Goal: Task Accomplishment & Management: Use online tool/utility

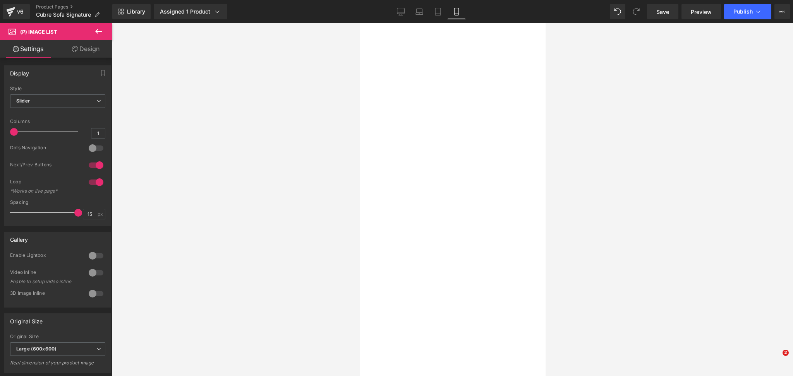
select select "M - Hasta 20kg"
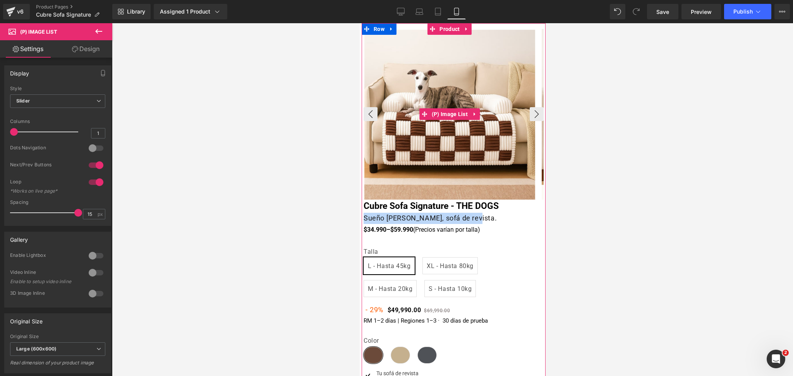
scroll to position [51, 0]
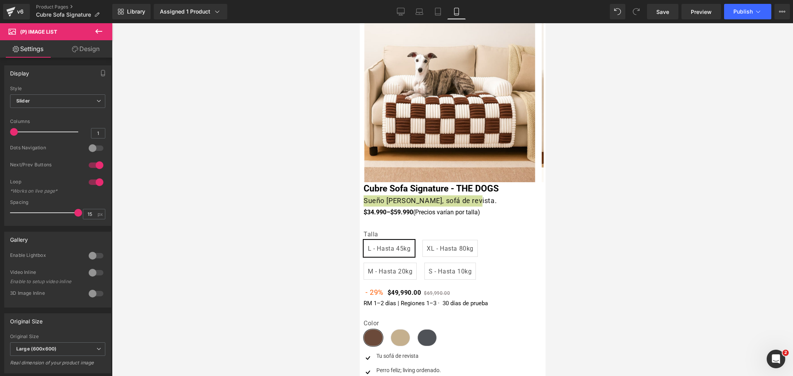
click at [626, 162] on div at bounding box center [452, 199] width 681 height 353
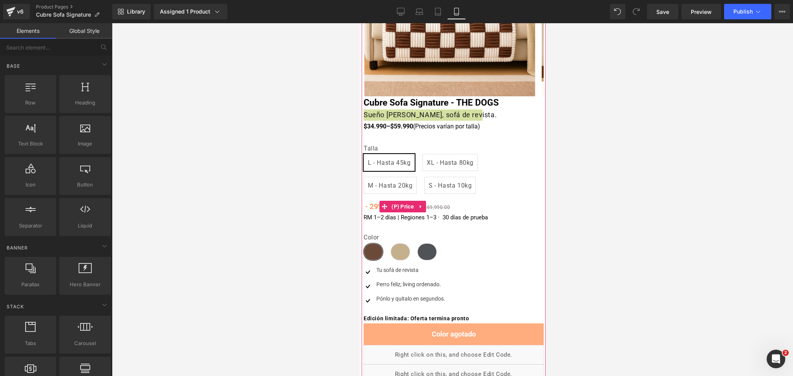
scroll to position [155, 0]
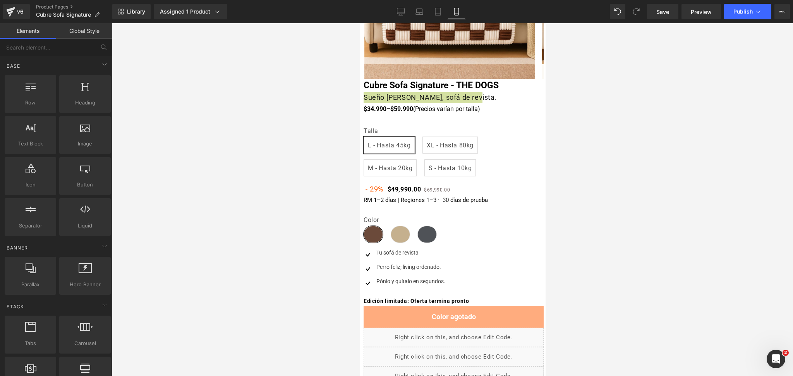
click at [591, 216] on div at bounding box center [452, 199] width 681 height 353
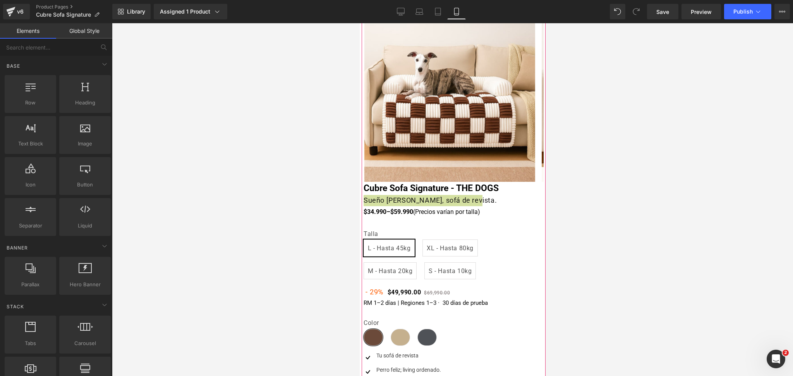
scroll to position [51, 0]
click at [509, 202] on h1 "Sueño [PERSON_NAME], sofá de revista." at bounding box center [453, 200] width 180 height 11
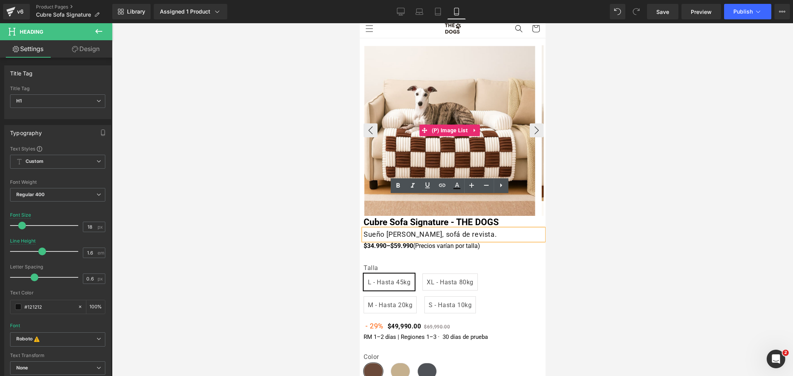
scroll to position [0, 0]
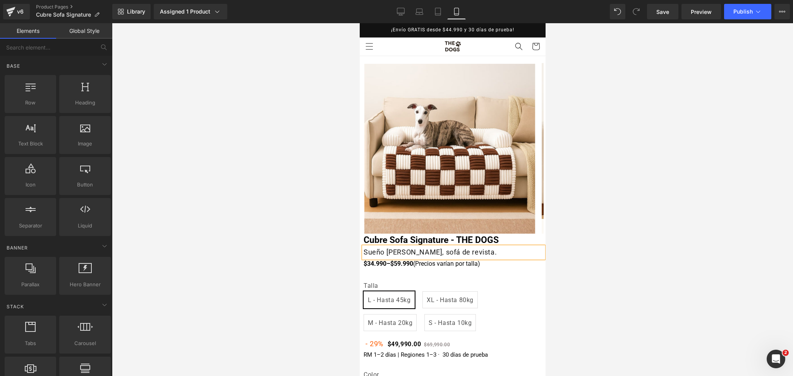
click at [587, 133] on div at bounding box center [452, 199] width 681 height 353
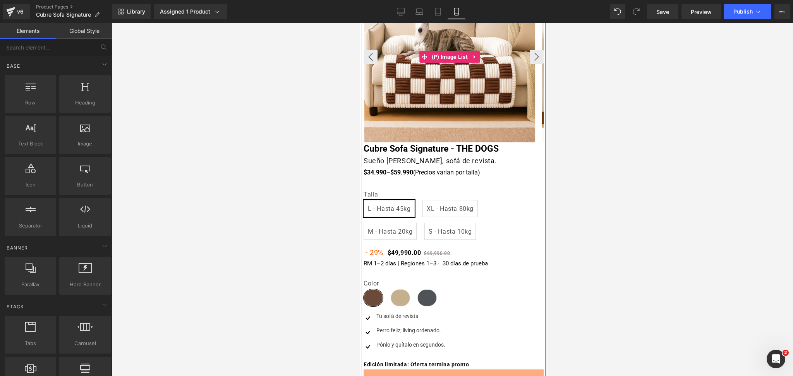
scroll to position [103, 0]
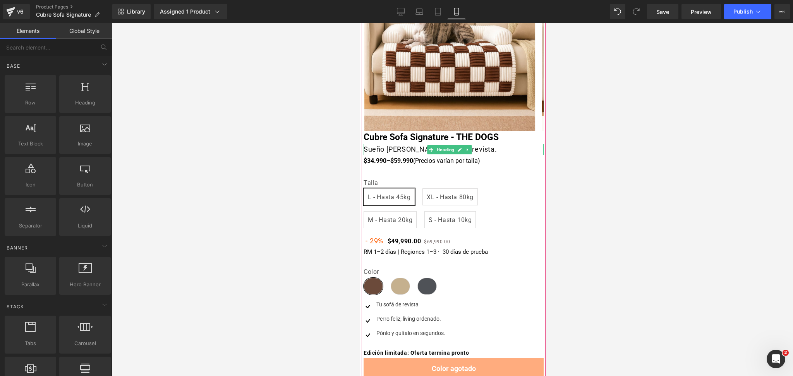
click at [391, 150] on h1 "Sueño [PERSON_NAME], sofá de revista." at bounding box center [453, 149] width 180 height 11
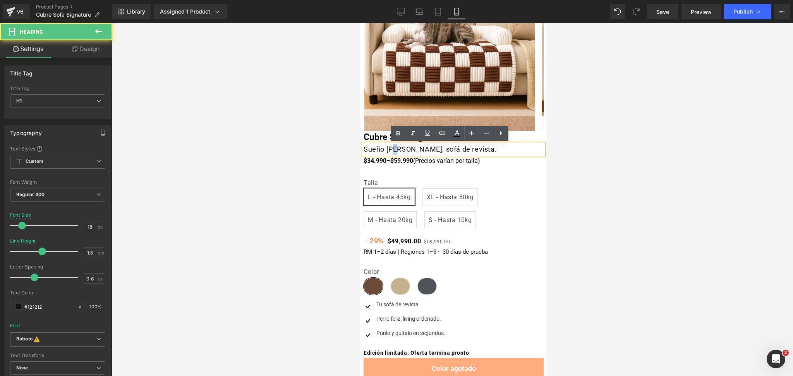
click at [391, 150] on h1 "Sueño [PERSON_NAME], sofá de revista." at bounding box center [453, 149] width 180 height 11
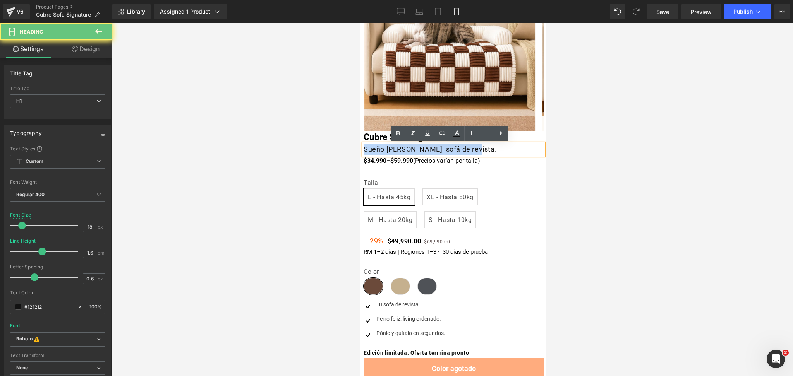
click at [391, 150] on h1 "Sueño [PERSON_NAME], sofá de revista." at bounding box center [453, 149] width 180 height 11
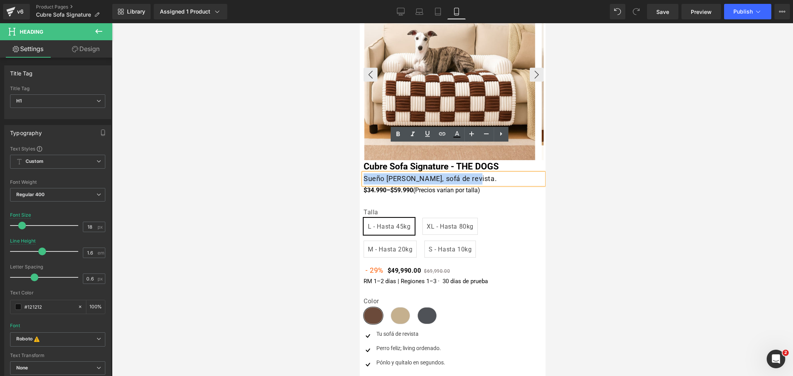
scroll to position [0, 0]
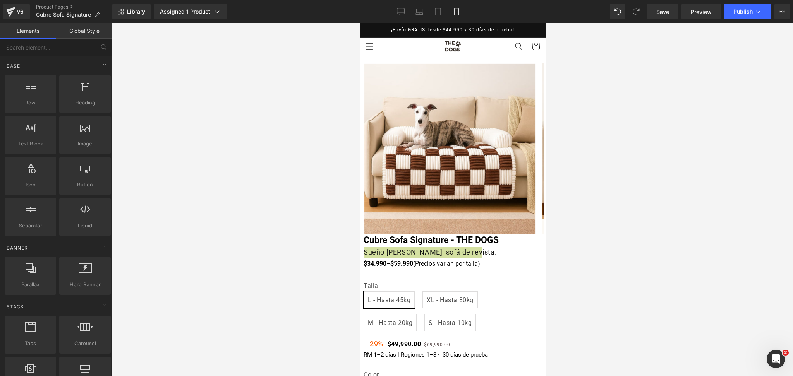
click at [606, 96] on div at bounding box center [452, 199] width 681 height 353
click at [575, 120] on div at bounding box center [452, 199] width 681 height 353
click at [655, 131] on div at bounding box center [452, 199] width 681 height 353
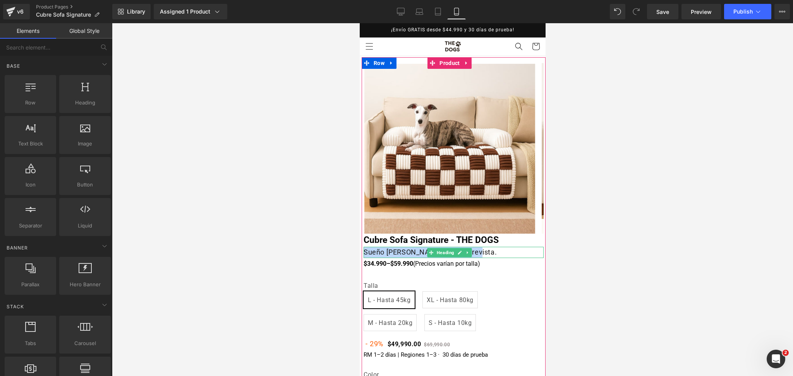
click at [485, 251] on h1 "Sueño [PERSON_NAME], sofá de revista." at bounding box center [453, 252] width 180 height 11
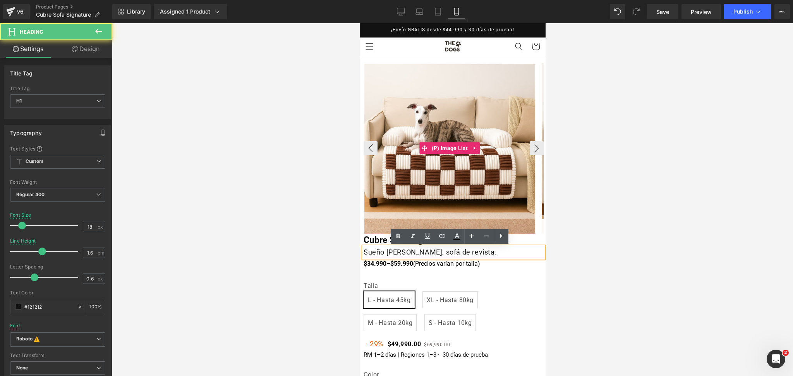
scroll to position [51, 0]
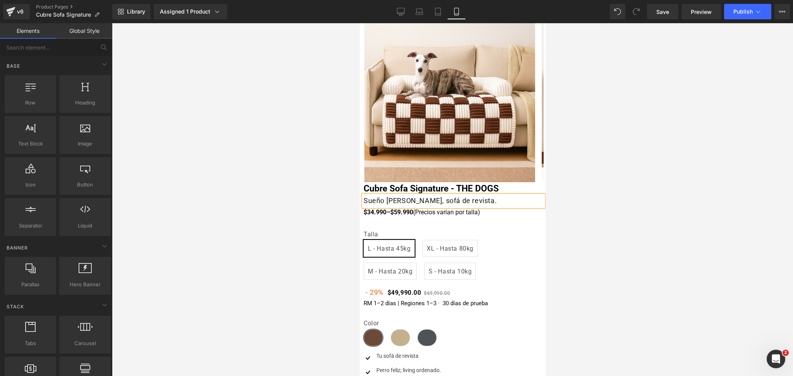
click at [697, 167] on div at bounding box center [452, 199] width 681 height 353
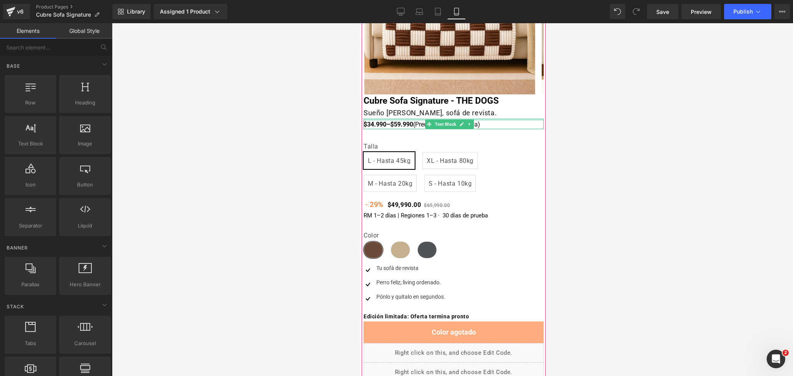
scroll to position [155, 0]
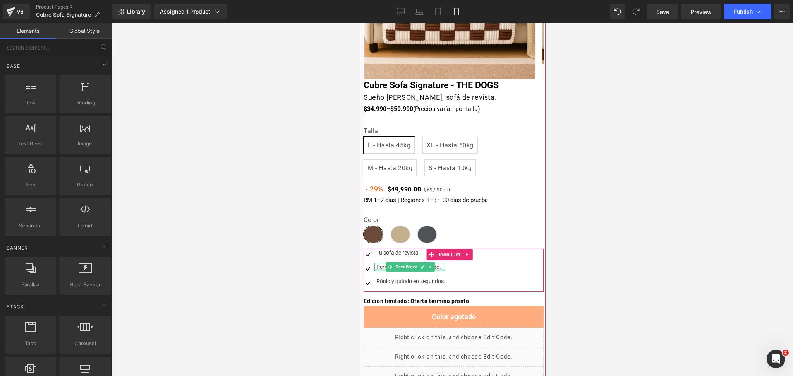
click at [379, 270] on div at bounding box center [409, 270] width 71 height 2
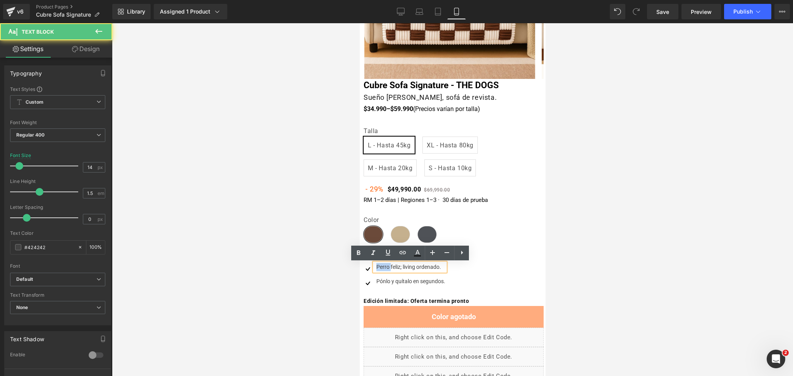
click at [379, 270] on div "Perro feliz; living ordenado." at bounding box center [409, 267] width 71 height 8
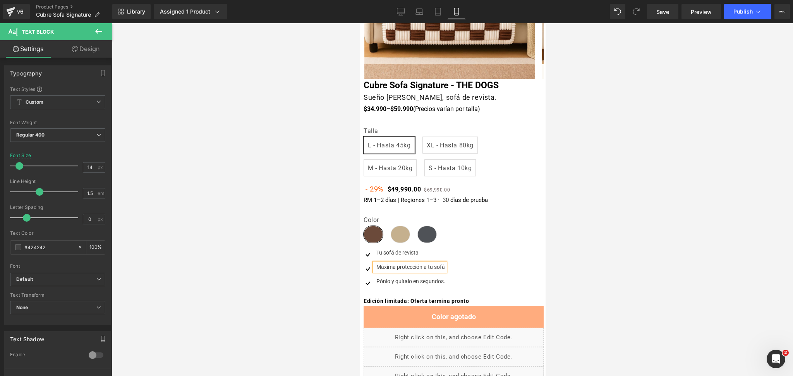
click at [639, 183] on div at bounding box center [452, 199] width 681 height 353
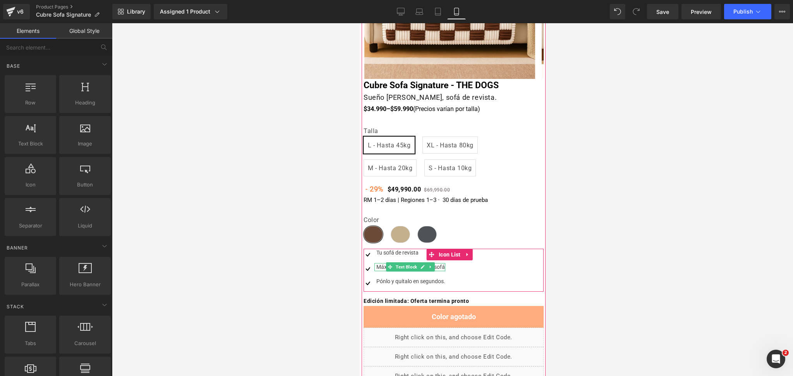
click at [381, 268] on div "Máxima protección a tu sofá" at bounding box center [409, 267] width 71 height 8
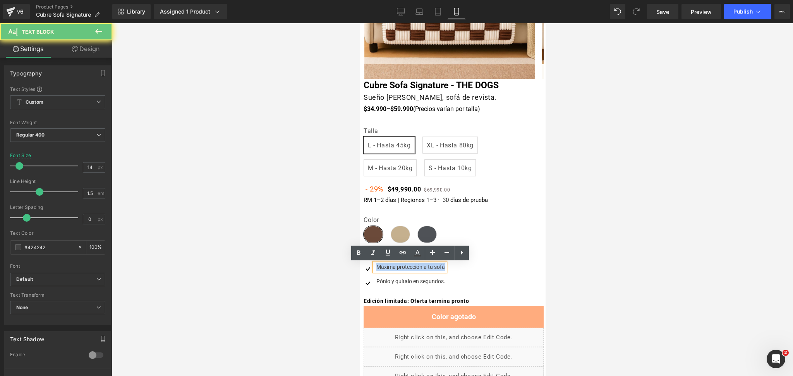
click at [381, 268] on div "Máxima protección a tu sofá" at bounding box center [409, 267] width 71 height 8
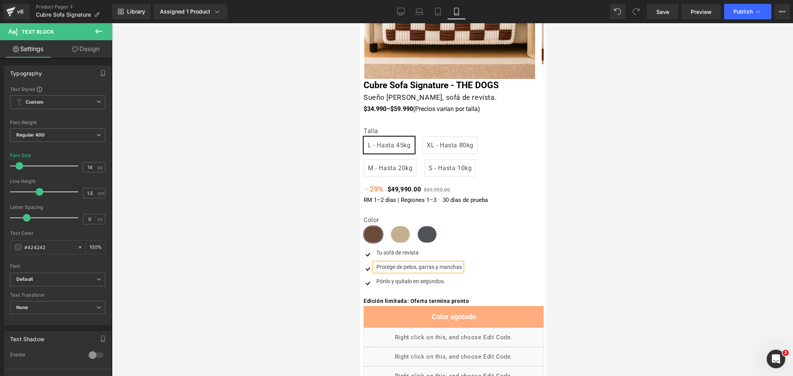
click at [656, 218] on div at bounding box center [452, 199] width 681 height 353
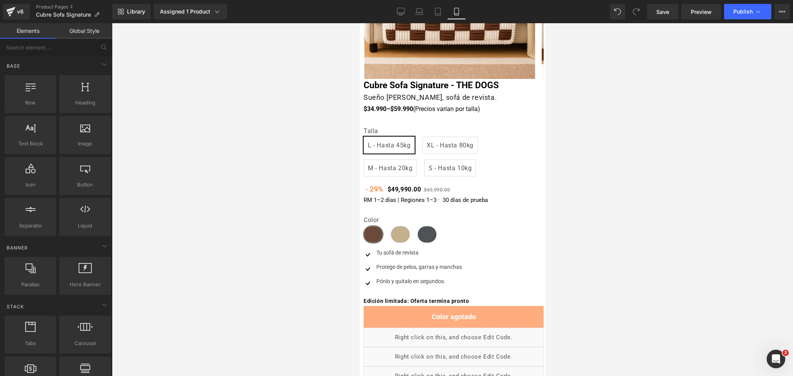
drag, startPoint x: 598, startPoint y: 136, endPoint x: 567, endPoint y: 142, distance: 31.5
click at [598, 136] on div at bounding box center [452, 199] width 681 height 353
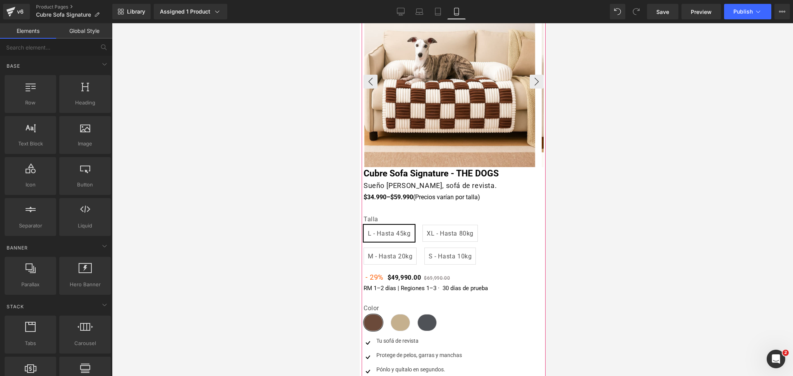
scroll to position [51, 0]
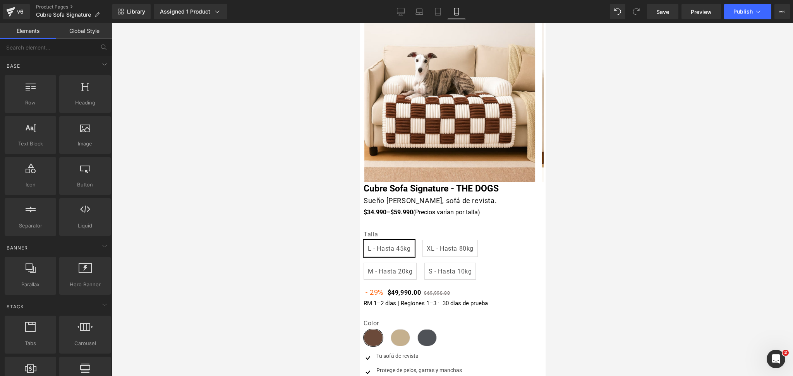
click at [631, 155] on div at bounding box center [452, 199] width 681 height 353
click at [393, 200] on h1 "Sueño [PERSON_NAME], sofá de revista." at bounding box center [453, 200] width 180 height 11
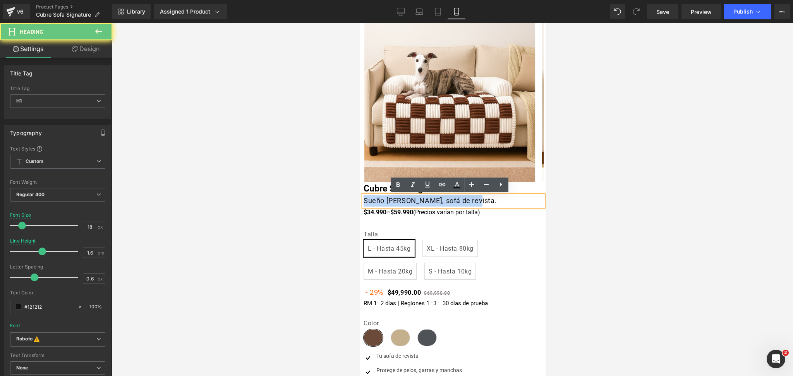
drag, startPoint x: 462, startPoint y: 203, endPoint x: 654, endPoint y: 219, distance: 192.3
click at [359, 196] on html "□ Ir directamente al contenido Tu carrito esta vacío Seguir comprando Tu carrit…" at bounding box center [452, 148] width 186 height 353
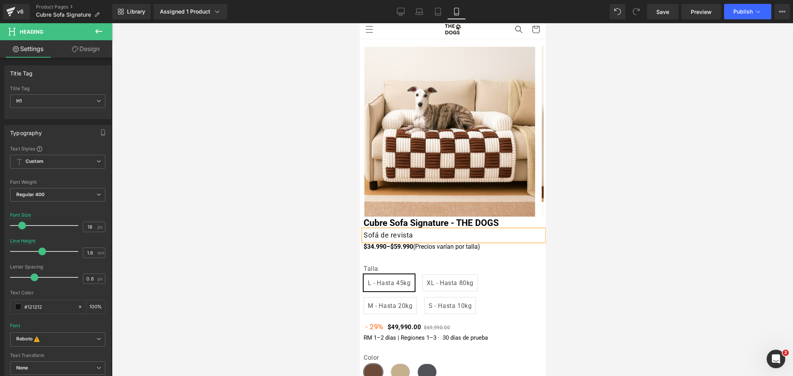
scroll to position [0, 0]
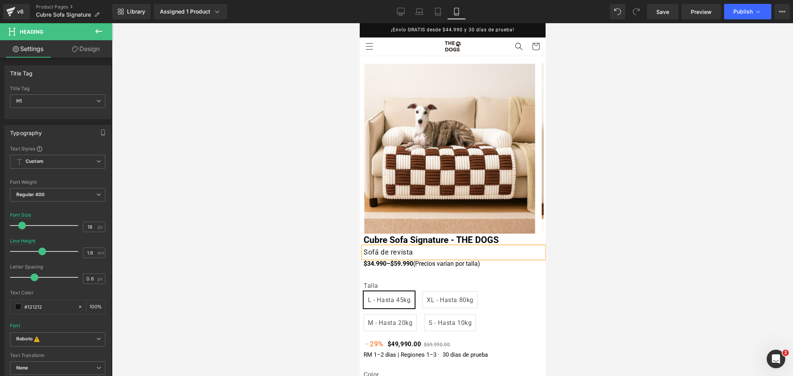
click at [570, 203] on div at bounding box center [452, 199] width 681 height 353
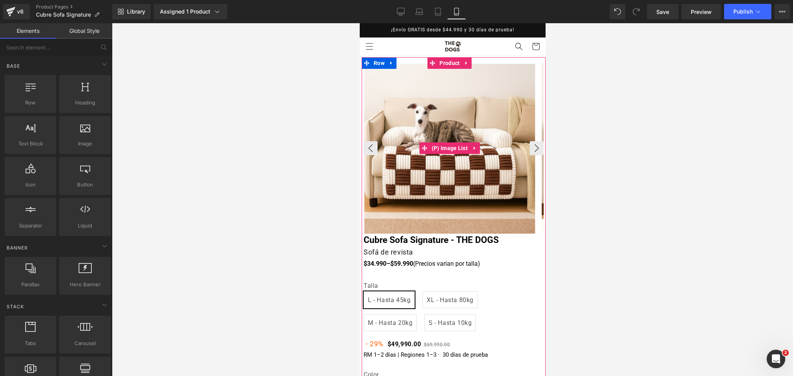
scroll to position [51, 0]
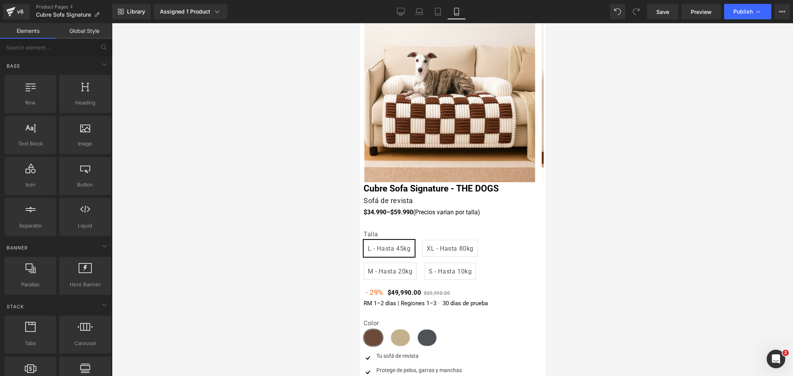
click at [596, 228] on div at bounding box center [452, 199] width 681 height 353
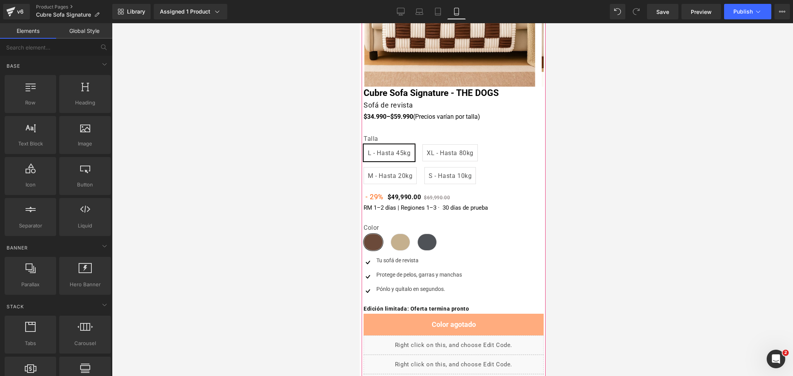
scroll to position [103, 0]
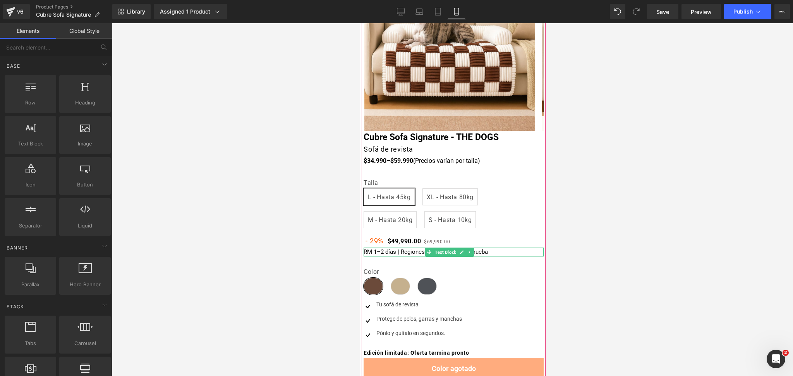
click at [392, 251] on p "RM 1–2 días | Regiones 1–3 · 30 días de prueba" at bounding box center [453, 252] width 180 height 9
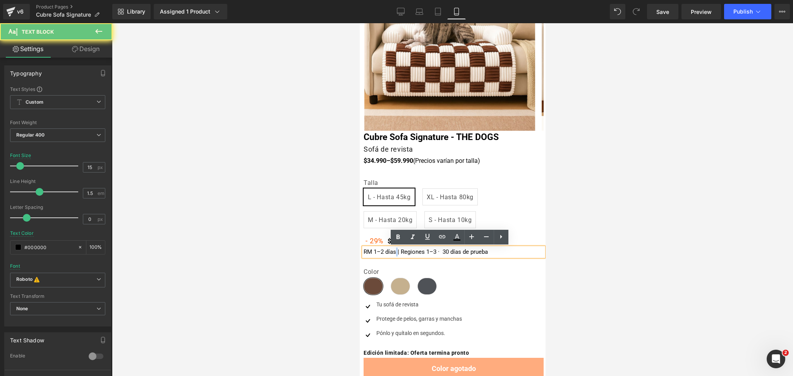
click at [392, 251] on p "RM 1–2 días | Regiones 1–3 · 30 días de prueba" at bounding box center [453, 252] width 180 height 9
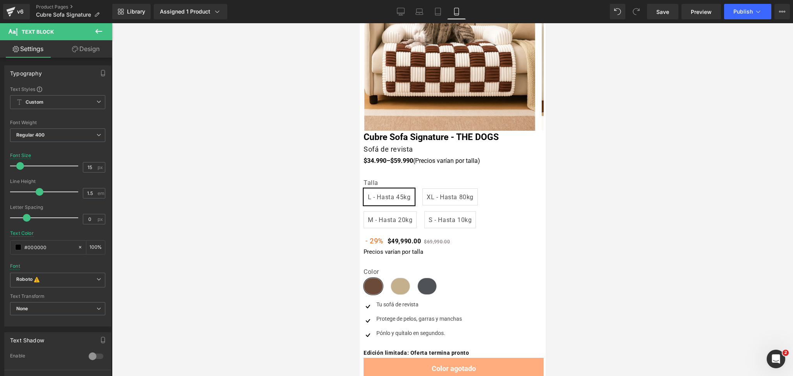
click at [630, 203] on div at bounding box center [452, 199] width 681 height 353
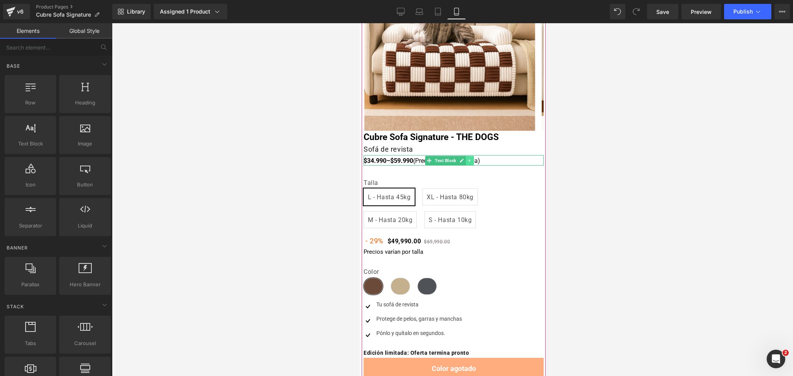
click at [469, 159] on icon at bounding box center [469, 160] width 4 height 5
click at [475, 163] on link at bounding box center [474, 160] width 8 height 9
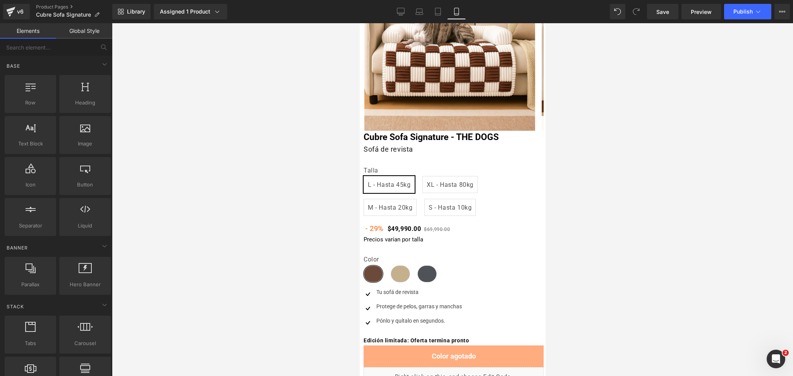
click at [591, 213] on div at bounding box center [452, 199] width 681 height 353
click at [465, 179] on span "XL - Hasta 80kg" at bounding box center [449, 185] width 47 height 16
click at [408, 182] on span "L - Hasta 45kg" at bounding box center [388, 185] width 43 height 16
click at [420, 151] on h1 "Sofá de revista" at bounding box center [453, 149] width 180 height 11
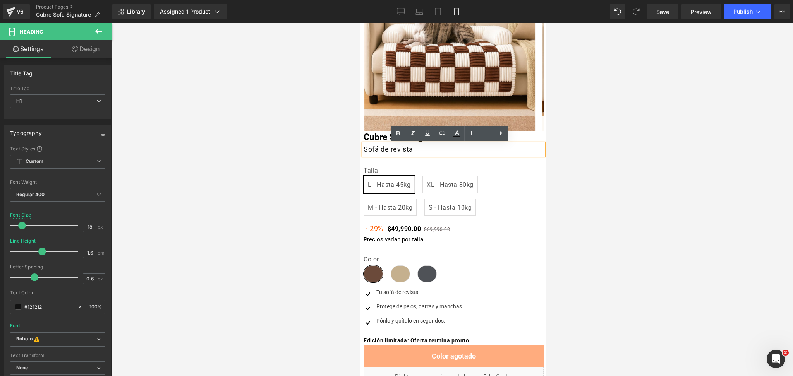
click at [422, 150] on h1 "Sofá de revista" at bounding box center [453, 149] width 180 height 11
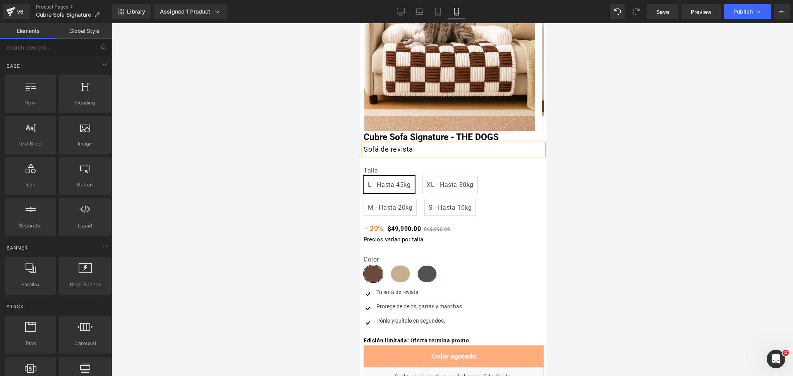
drag, startPoint x: 639, startPoint y: 147, endPoint x: 634, endPoint y: 147, distance: 5.0
click at [639, 147] on div at bounding box center [452, 199] width 681 height 353
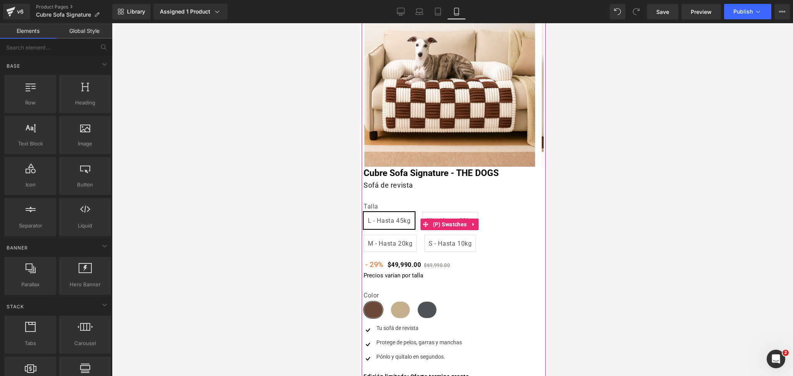
scroll to position [51, 0]
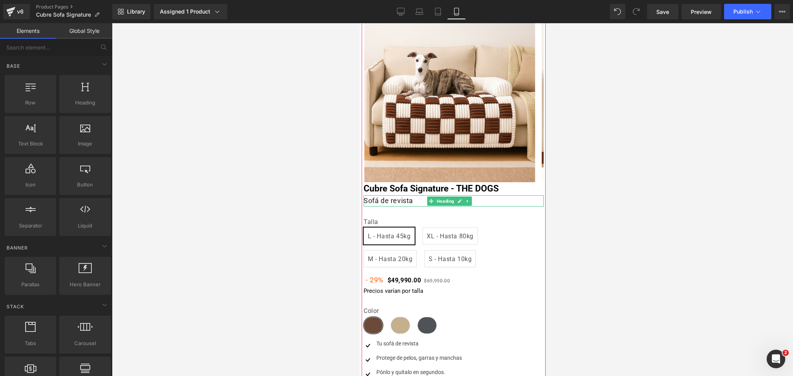
click at [420, 197] on div "Sofá de revista Heading" at bounding box center [453, 200] width 180 height 11
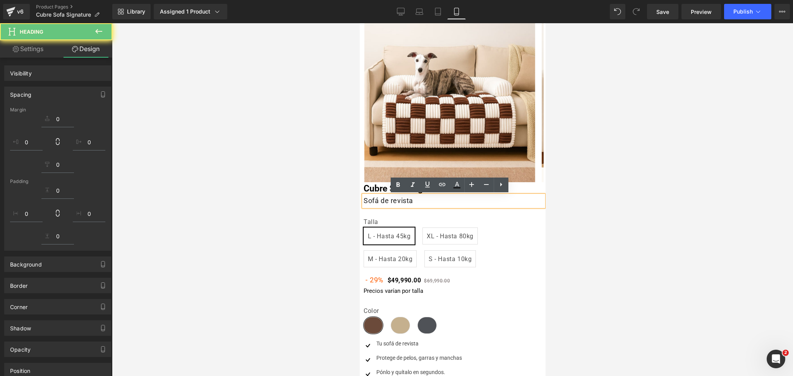
click at [421, 199] on h1 "Sofá de revista" at bounding box center [453, 200] width 180 height 11
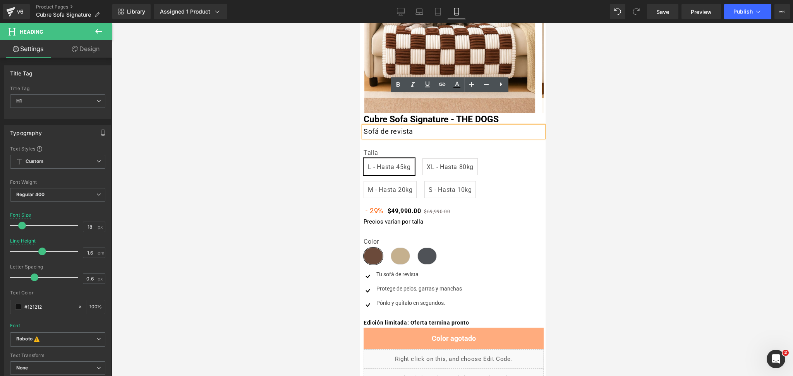
scroll to position [103, 0]
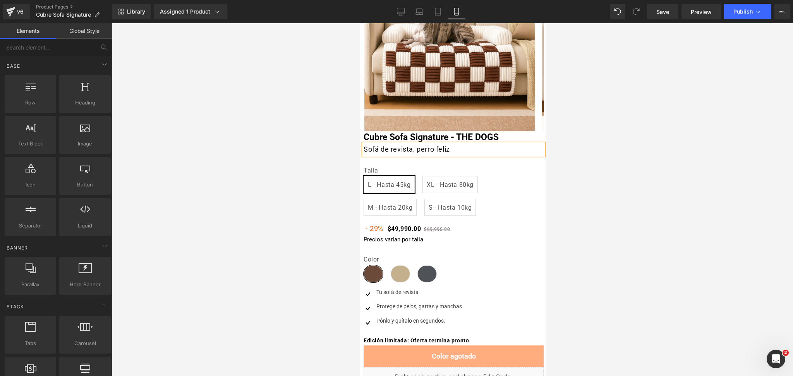
click at [664, 117] on div at bounding box center [452, 199] width 681 height 353
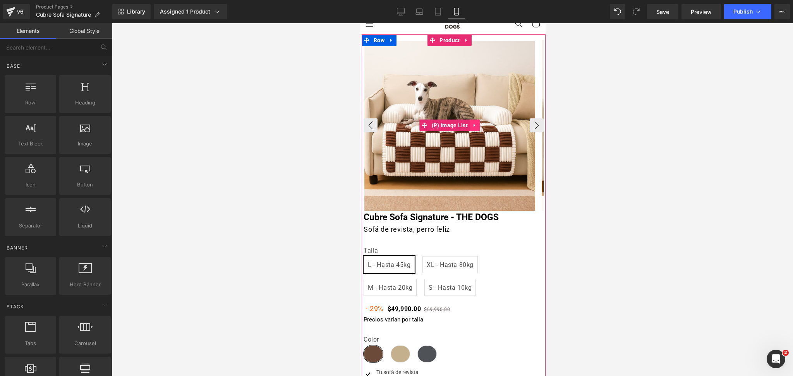
scroll to position [0, 0]
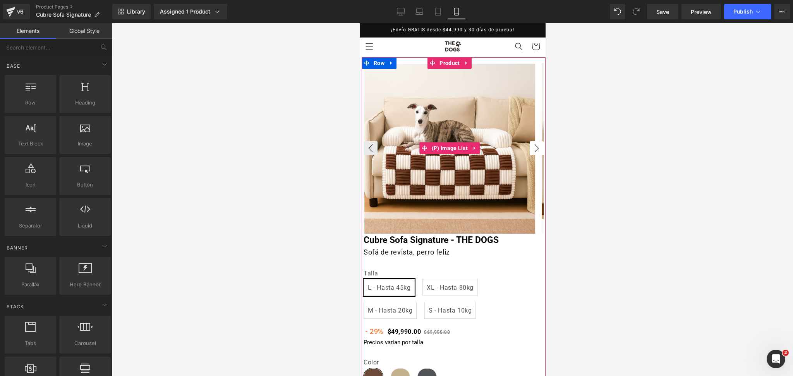
click at [529, 144] on button "›" at bounding box center [536, 148] width 14 height 14
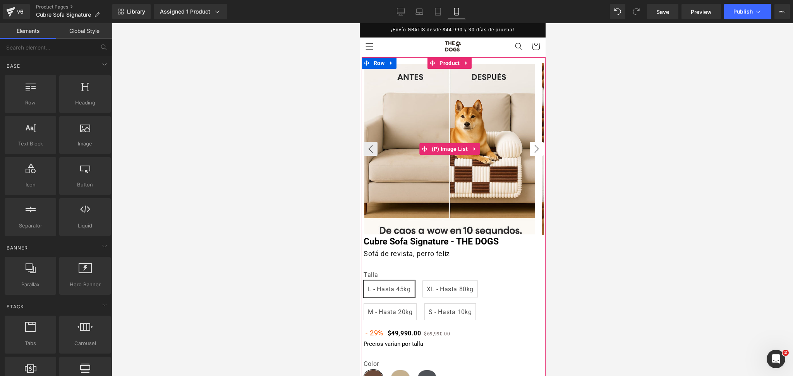
click at [529, 144] on button "›" at bounding box center [536, 149] width 14 height 14
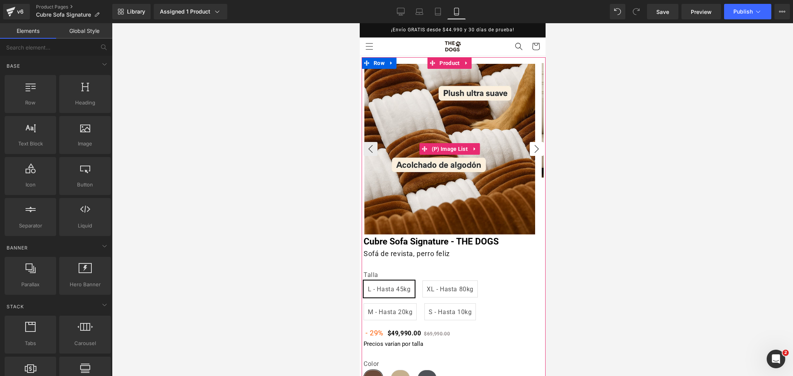
click at [529, 144] on button "›" at bounding box center [536, 149] width 14 height 14
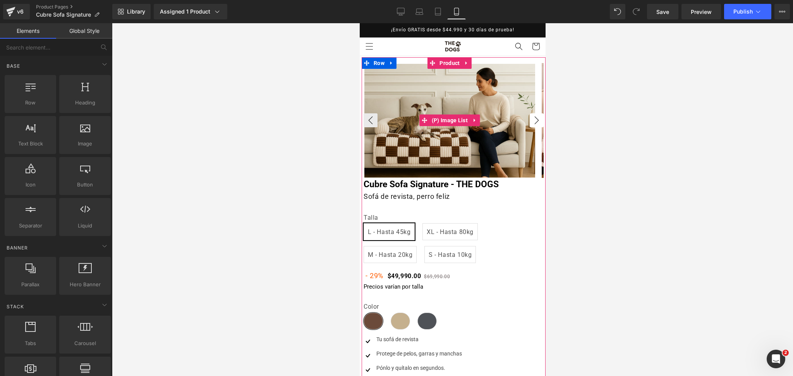
click at [533, 120] on button "›" at bounding box center [536, 120] width 14 height 14
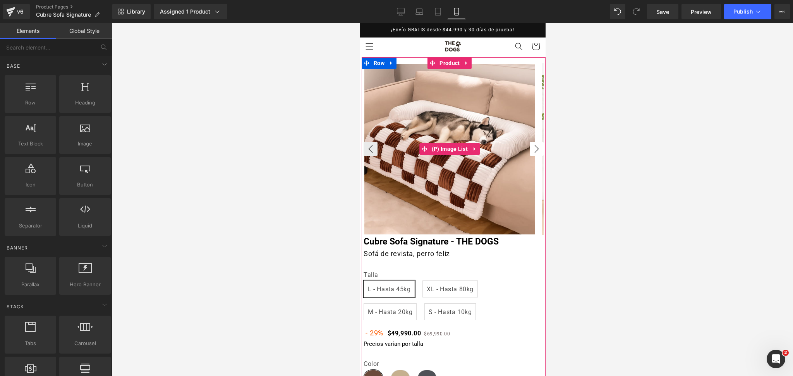
click at [529, 154] on button "›" at bounding box center [536, 149] width 14 height 14
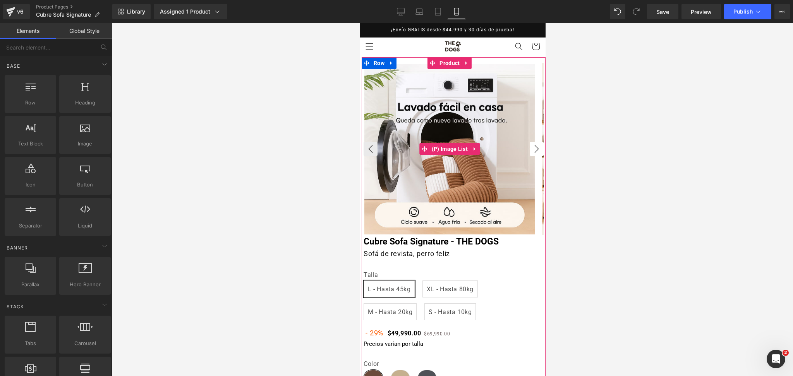
click at [529, 154] on button "›" at bounding box center [536, 149] width 14 height 14
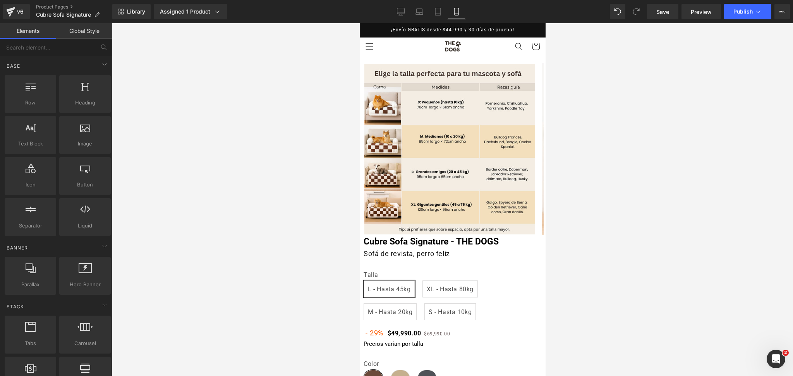
click at [601, 161] on div at bounding box center [452, 199] width 681 height 353
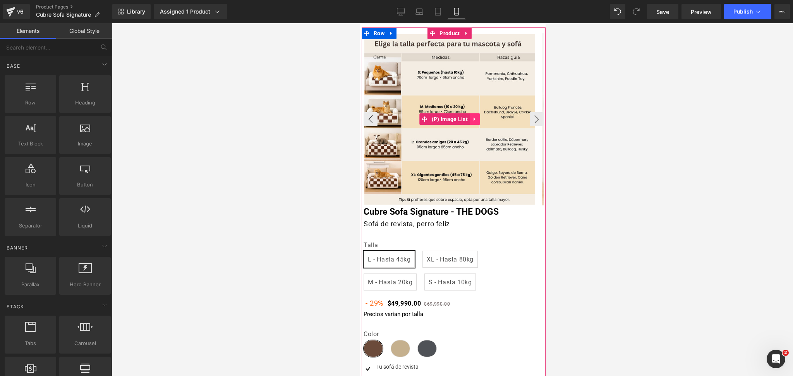
scroll to position [51, 0]
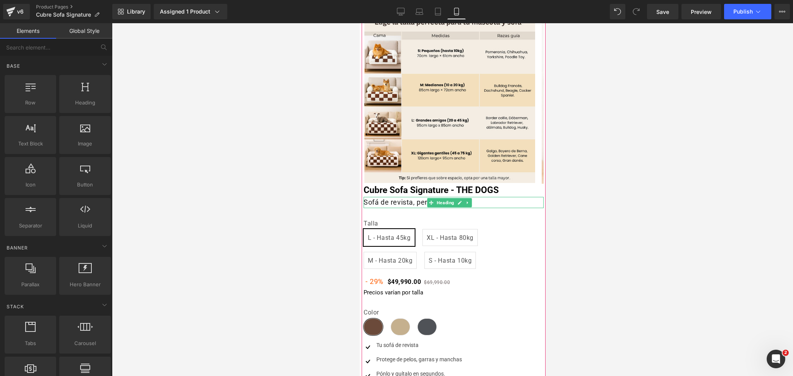
click at [369, 201] on h1 "Sofá de revista, perro feliz" at bounding box center [453, 202] width 180 height 11
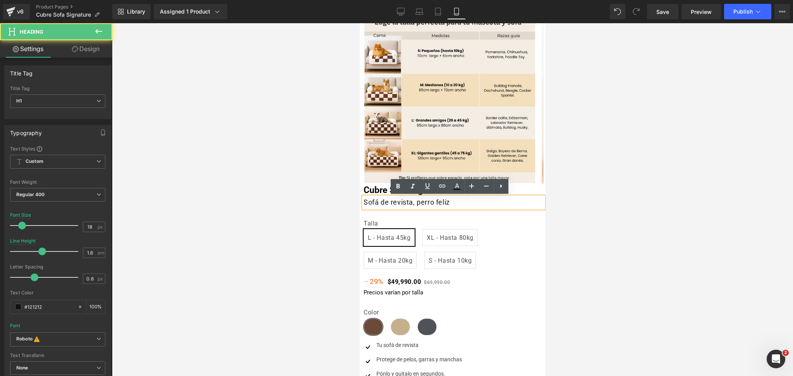
click at [365, 201] on h1 "Sofá de revista, perro feliz" at bounding box center [453, 202] width 180 height 11
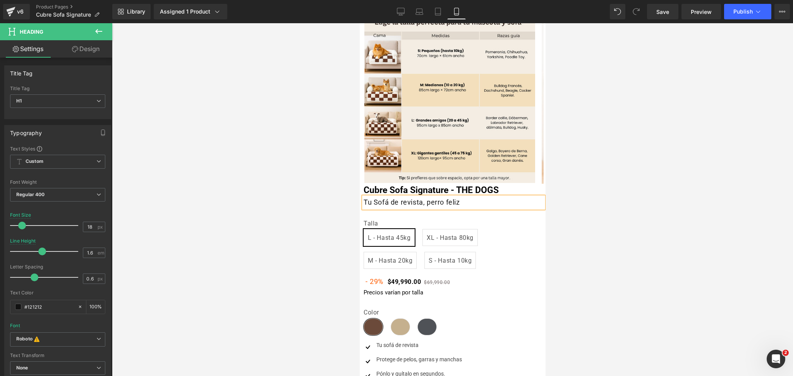
click at [423, 205] on h1 "Tu Sofá de revista, perro feliz" at bounding box center [453, 202] width 180 height 11
click at [597, 174] on div at bounding box center [452, 199] width 681 height 353
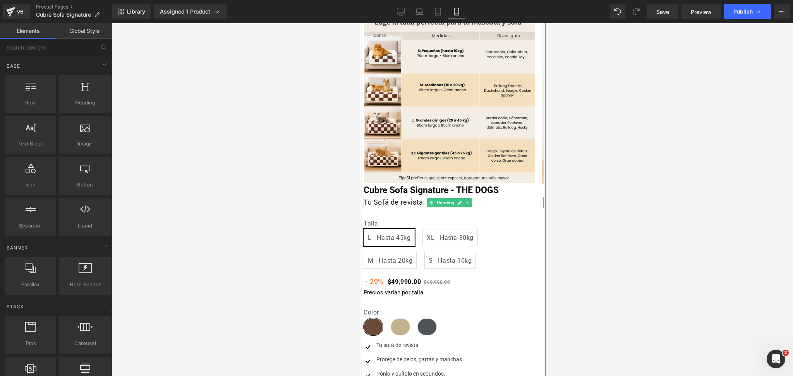
click at [420, 201] on h1 "Tu Sofá de revista, tu perro feliz" at bounding box center [453, 202] width 180 height 11
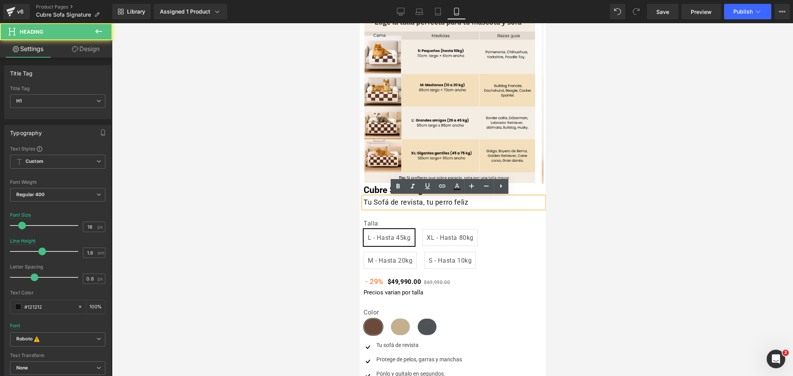
click at [424, 203] on h1 "Tu Sofá de revista, tu perro feliz" at bounding box center [453, 202] width 180 height 11
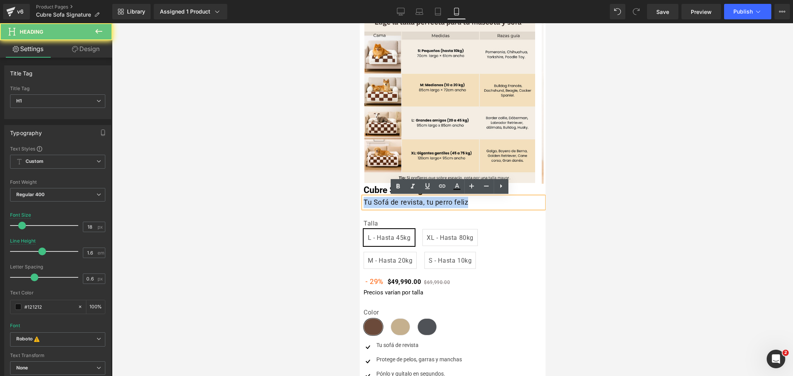
click at [424, 203] on h1 "Tu Sofá de revista, tu perro feliz" at bounding box center [453, 202] width 180 height 11
copy h1 "Tu Sofá de revista, tu perro feliz"
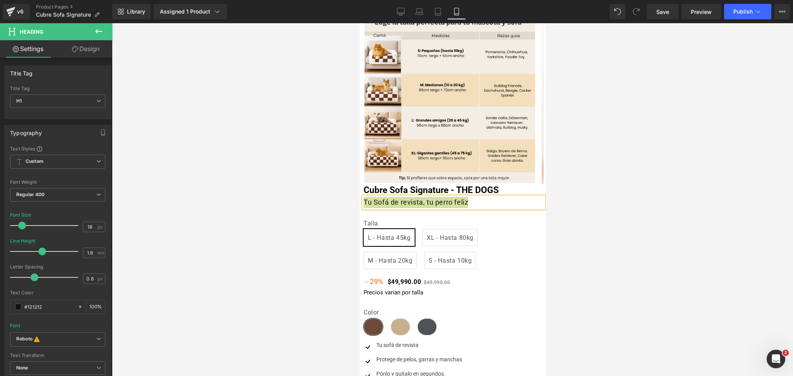
click at [629, 177] on div at bounding box center [452, 199] width 681 height 353
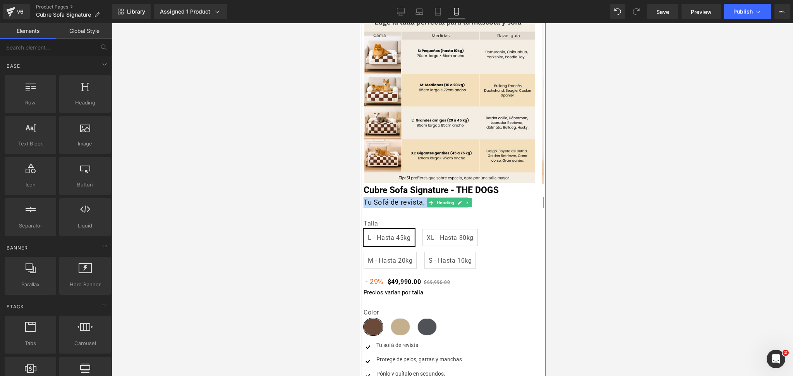
click at [389, 199] on h1 "Tu Sofá de revista, tu perro feliz" at bounding box center [453, 202] width 180 height 11
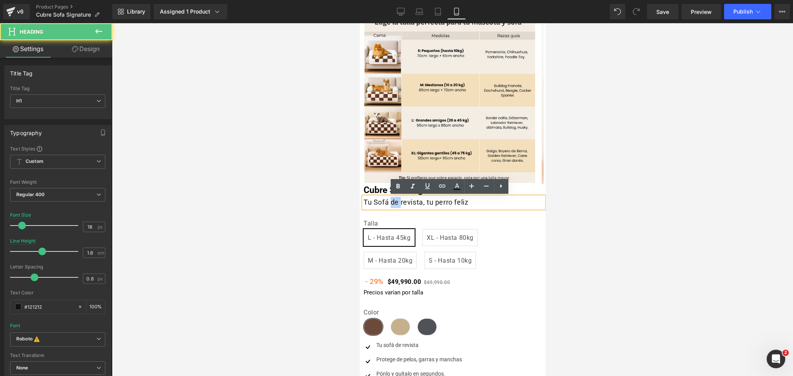
click at [389, 199] on h1 "Tu Sofá de revista, tu perro feliz" at bounding box center [453, 202] width 180 height 11
click at [389, 201] on h1 "Tu Sofá de revista, tu perro feliz" at bounding box center [453, 202] width 180 height 11
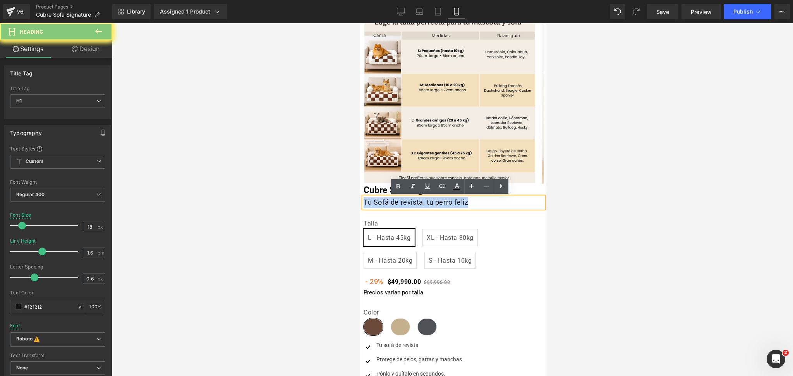
click at [389, 201] on h1 "Tu Sofá de revista, tu perro feliz" at bounding box center [453, 202] width 180 height 11
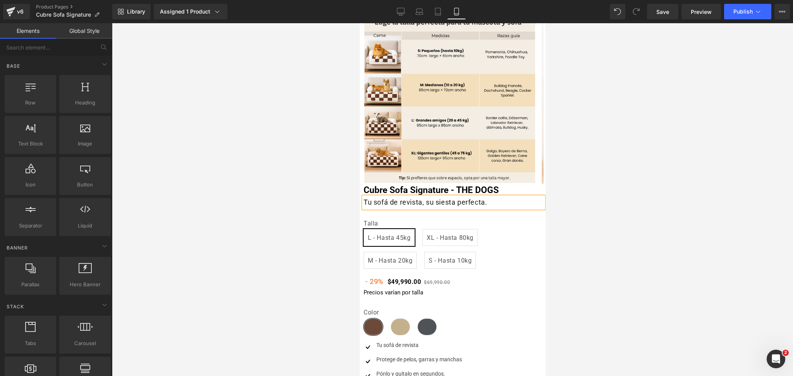
click at [600, 187] on div at bounding box center [452, 199] width 681 height 353
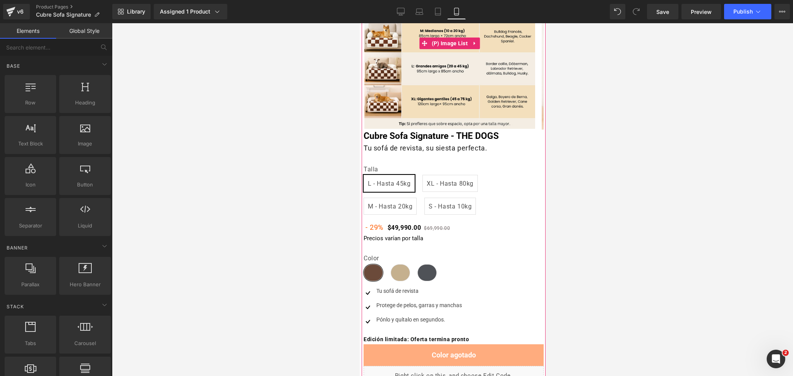
scroll to position [155, 0]
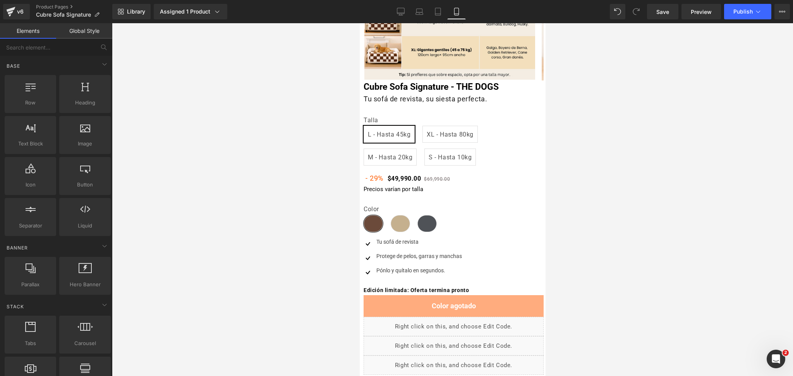
click at [634, 187] on div at bounding box center [452, 199] width 681 height 353
click at [399, 14] on icon at bounding box center [401, 12] width 8 height 8
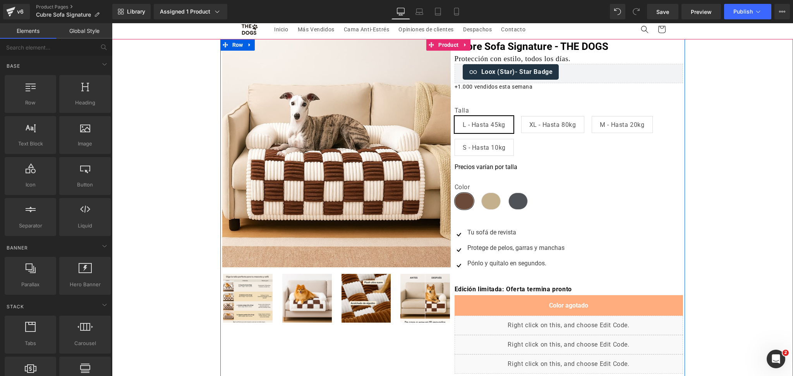
scroll to position [1, 0]
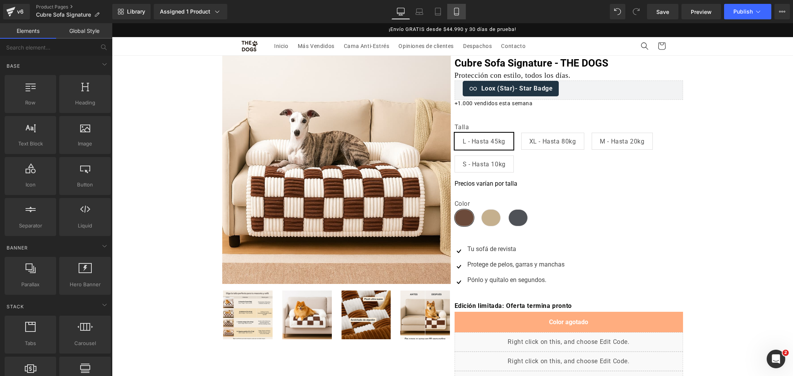
click at [457, 9] on icon at bounding box center [457, 12] width 8 height 8
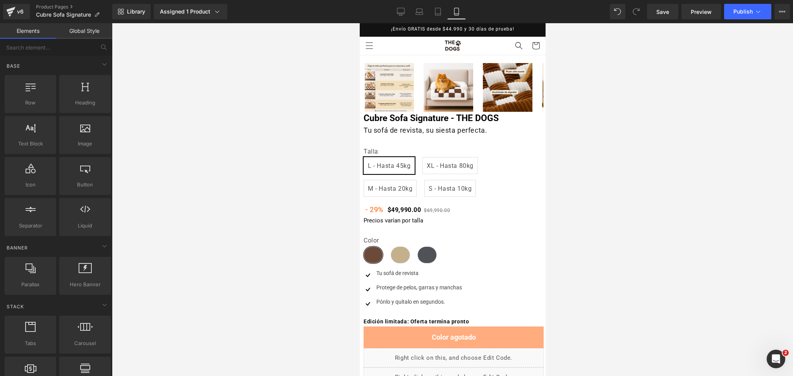
scroll to position [33, 0]
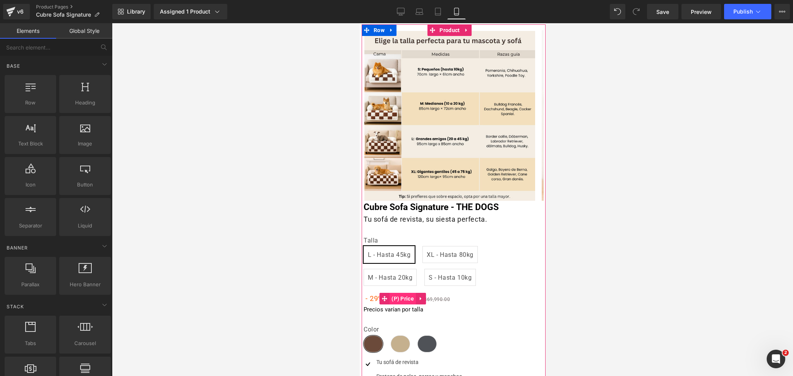
click at [400, 298] on span "(P) Price" at bounding box center [402, 299] width 26 height 12
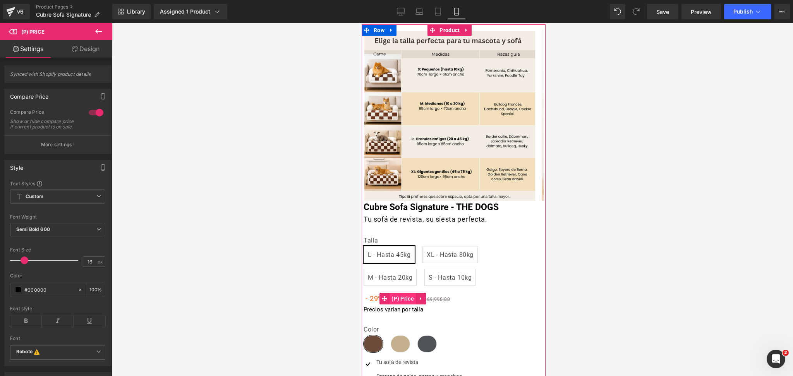
drag, startPoint x: 412, startPoint y: 300, endPoint x: 403, endPoint y: 298, distance: 9.8
click at [411, 300] on span "(P) Price" at bounding box center [402, 299] width 26 height 12
click at [84, 45] on link "Design" at bounding box center [86, 48] width 56 height 17
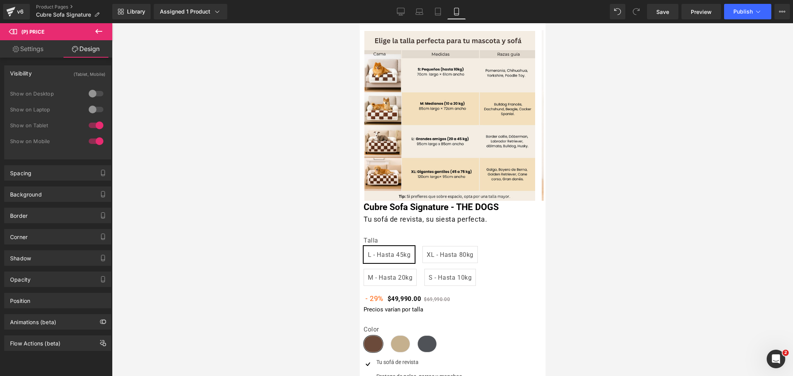
click at [98, 101] on div "Show on Desktop" at bounding box center [57, 98] width 95 height 16
click at [93, 93] on div at bounding box center [96, 93] width 19 height 12
click at [97, 110] on div at bounding box center [96, 109] width 19 height 12
click at [404, 9] on icon at bounding box center [401, 12] width 8 height 8
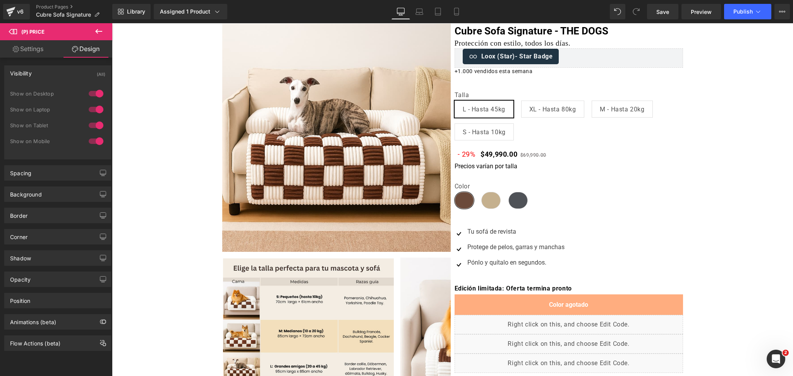
scroll to position [0, 0]
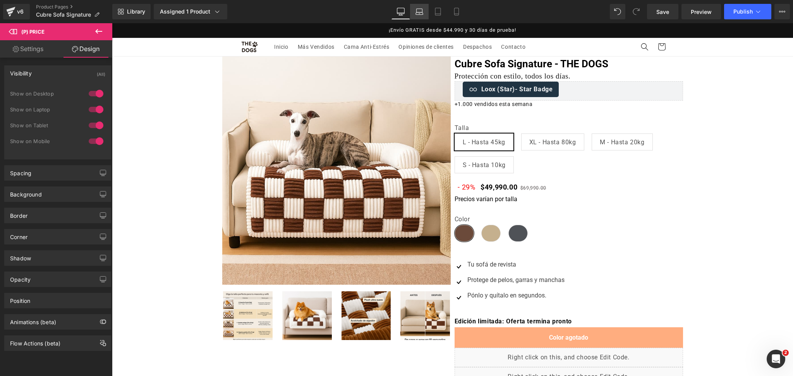
click at [418, 15] on link "Laptop" at bounding box center [419, 11] width 19 height 15
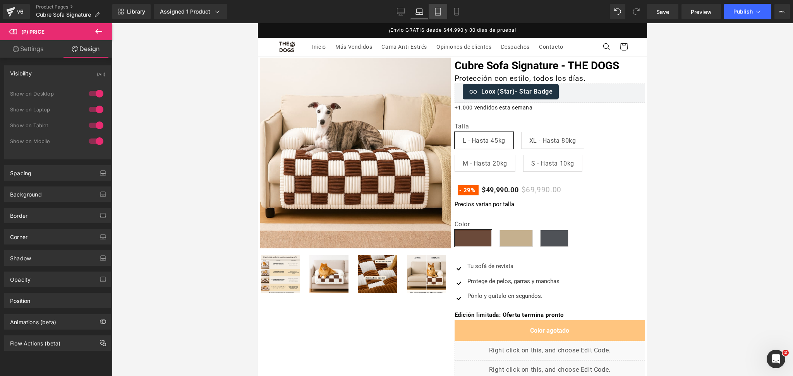
click at [441, 18] on link "Tablet" at bounding box center [438, 11] width 19 height 15
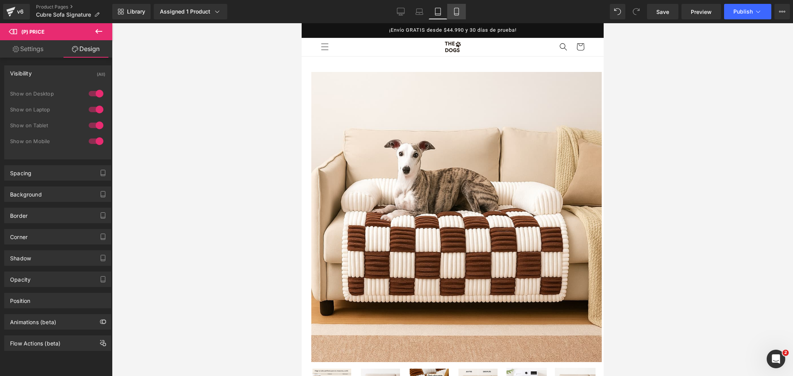
scroll to position [298, 0]
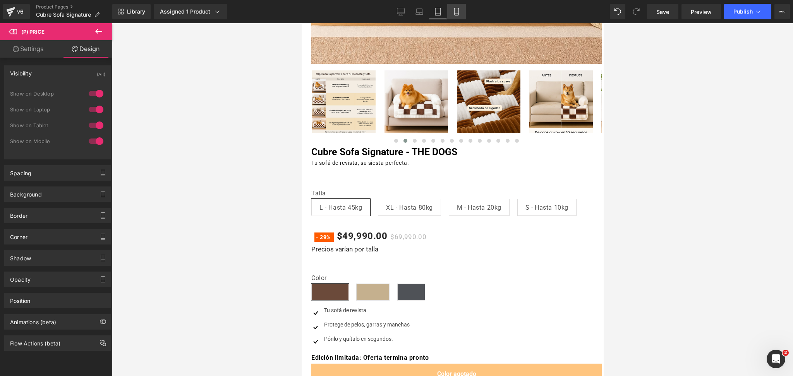
click at [464, 13] on link "Mobile" at bounding box center [456, 11] width 19 height 15
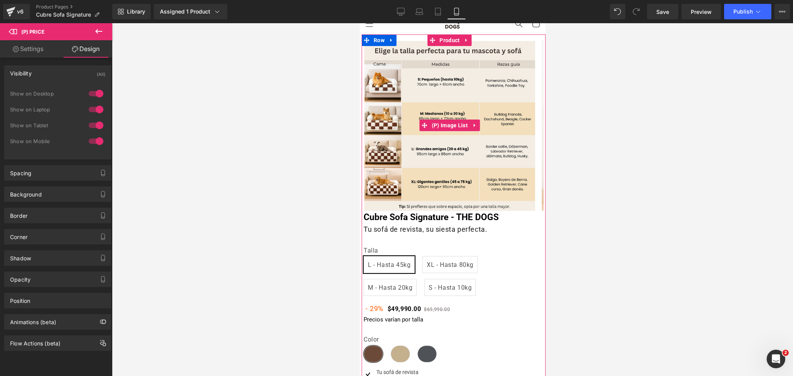
scroll to position [0, 0]
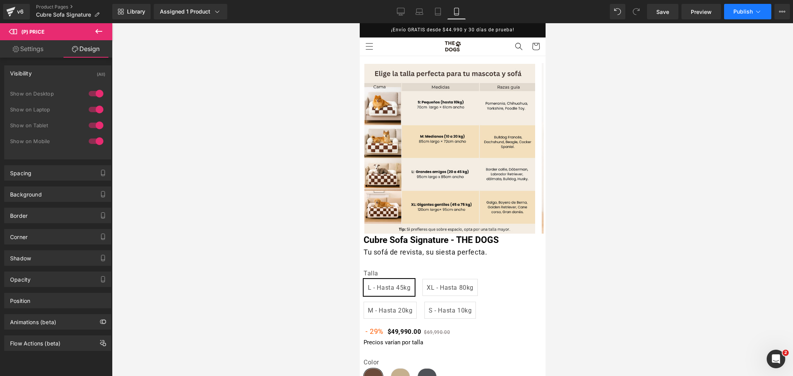
click at [737, 4] on button "Publish" at bounding box center [747, 11] width 47 height 15
click at [750, 14] on span "Publish" at bounding box center [742, 12] width 19 height 6
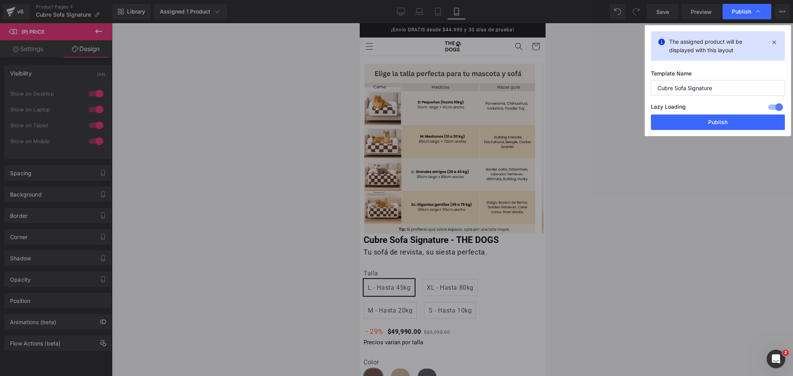
drag, startPoint x: 703, startPoint y: 115, endPoint x: 288, endPoint y: 0, distance: 430.1
click at [702, 115] on button "Publish" at bounding box center [718, 122] width 134 height 15
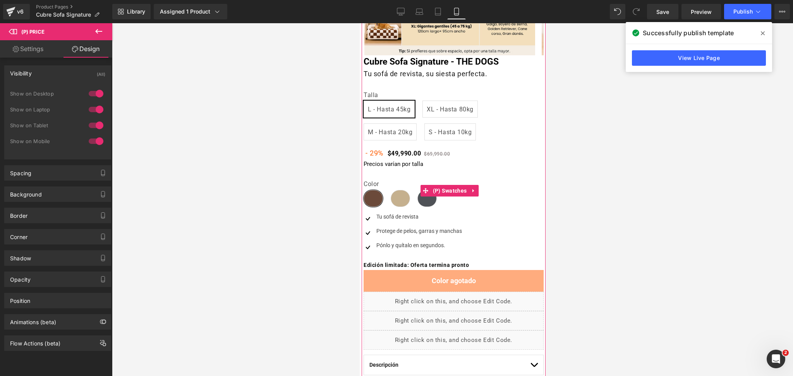
scroll to position [155, 0]
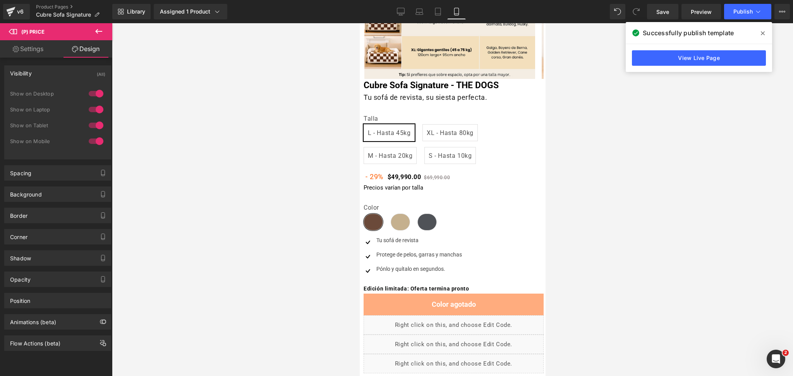
click at [672, 175] on div at bounding box center [452, 199] width 681 height 353
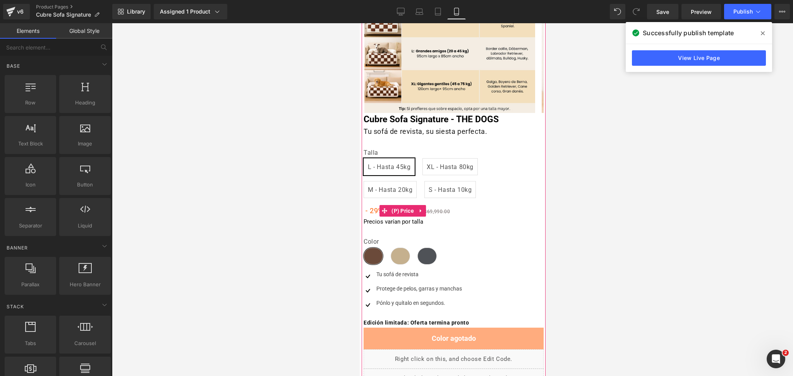
scroll to position [103, 0]
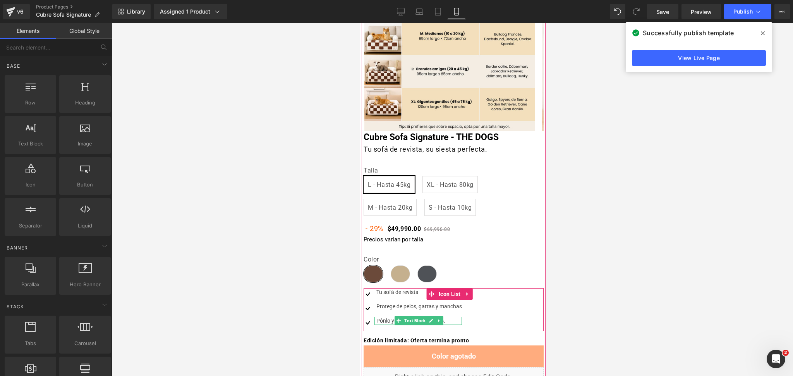
click at [382, 322] on div "Pónlo y quítalo en segundos." at bounding box center [417, 321] width 87 height 8
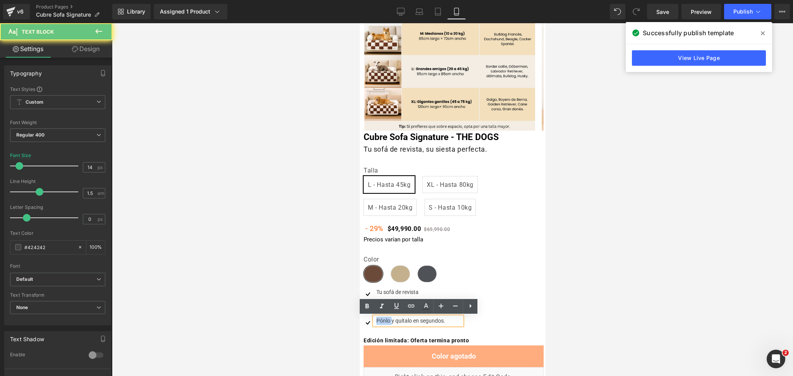
click at [382, 322] on div "Pónlo y quítalo en segundos." at bounding box center [417, 321] width 87 height 8
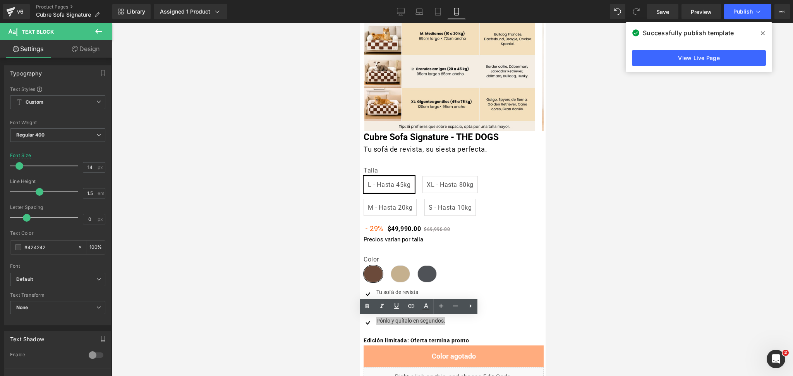
click at [719, 270] on div at bounding box center [452, 199] width 681 height 353
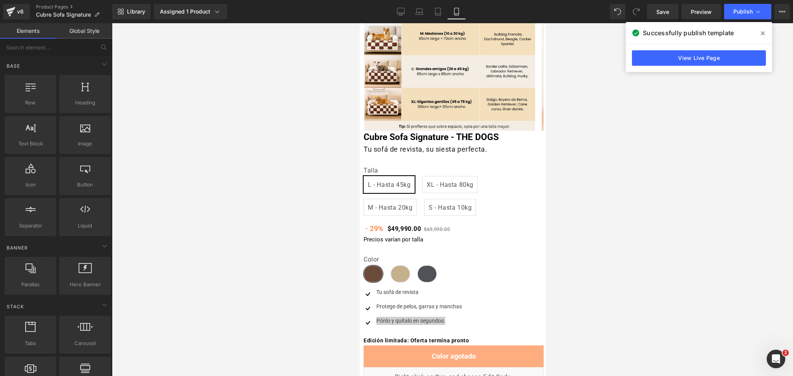
drag, startPoint x: 567, startPoint y: 259, endPoint x: 554, endPoint y: 262, distance: 13.0
click at [567, 261] on div at bounding box center [452, 199] width 681 height 353
click at [504, 273] on div "Color Marrón Caqui Gris" at bounding box center [453, 272] width 180 height 32
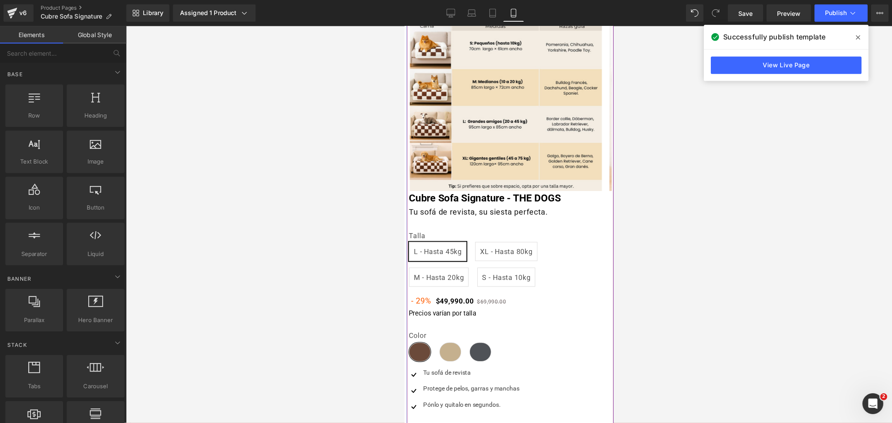
scroll to position [0, 0]
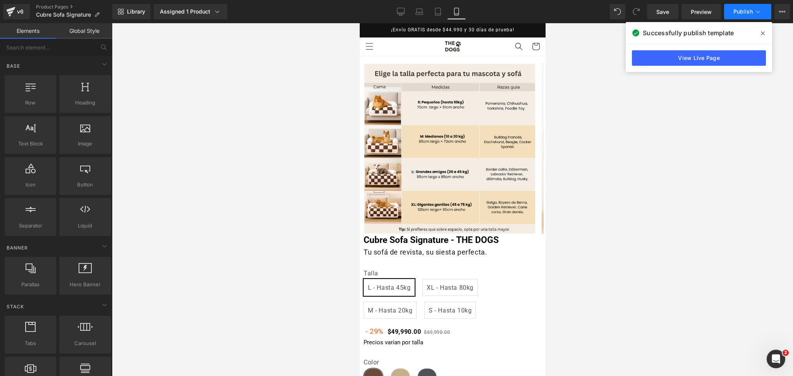
click at [741, 12] on span "Publish" at bounding box center [742, 12] width 19 height 6
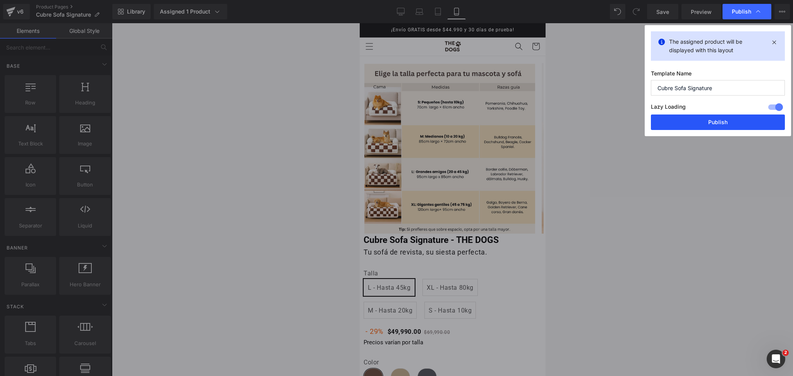
drag, startPoint x: 700, startPoint y: 117, endPoint x: 697, endPoint y: 121, distance: 5.0
click at [700, 119] on button "Publish" at bounding box center [718, 122] width 134 height 15
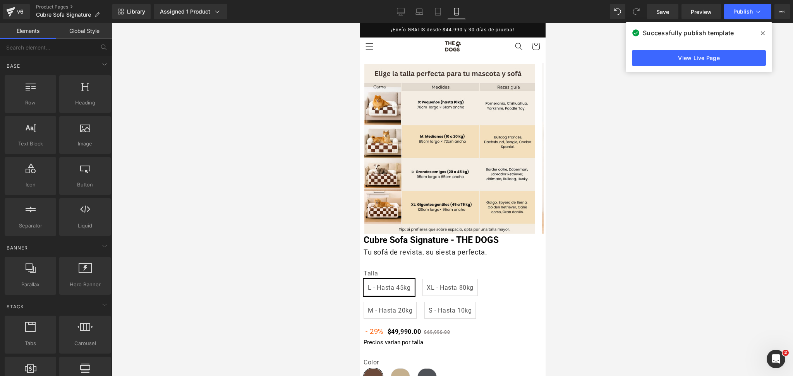
click at [763, 30] on icon at bounding box center [763, 33] width 4 height 6
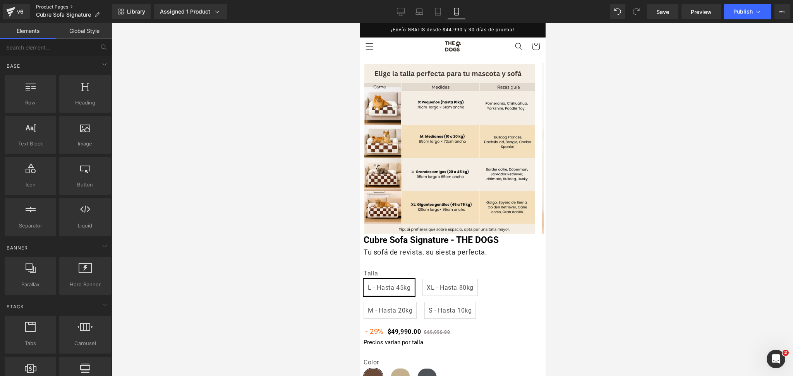
click at [64, 6] on link "Product Pages" at bounding box center [74, 7] width 76 height 6
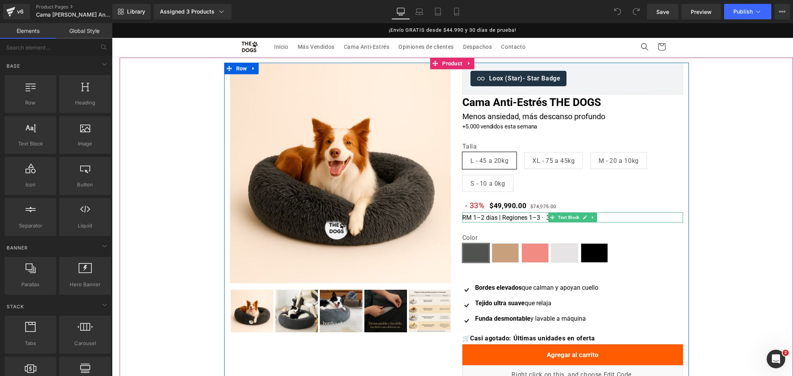
click at [475, 217] on p "RM 1–2 días | Regiones 1–3 · 30 días de prueba" at bounding box center [572, 217] width 221 height 9
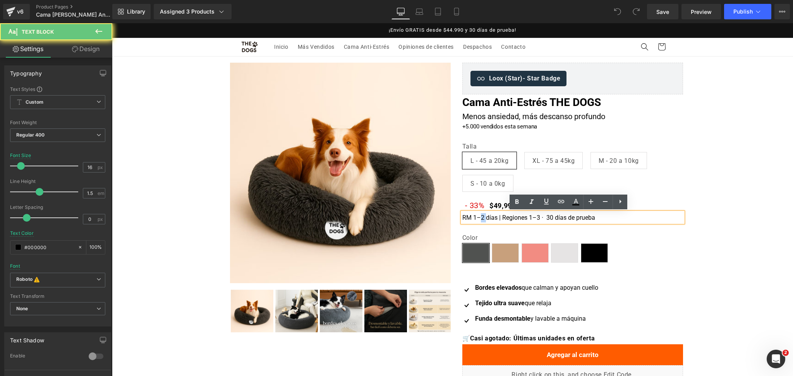
click at [475, 217] on p "RM 1–2 días | Regiones 1–3 · 30 días de prueba" at bounding box center [572, 217] width 221 height 9
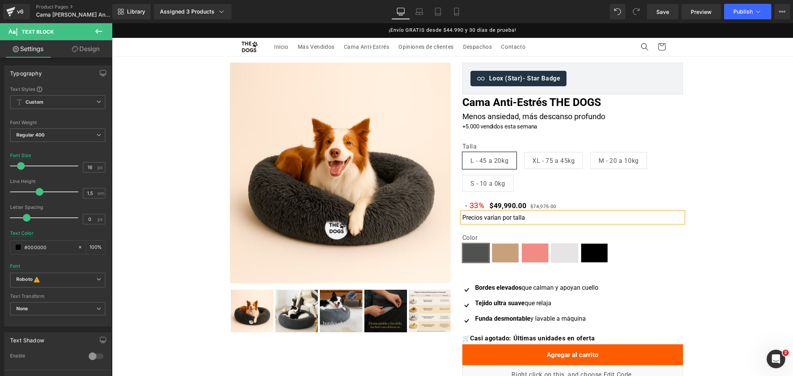
click at [456, 20] on div "Library Assigned 3 Products Product Preview Cama Anti-Estrés THE DOGS Cama Anti…" at bounding box center [452, 11] width 681 height 23
click at [456, 19] on link "Mobile" at bounding box center [456, 11] width 19 height 15
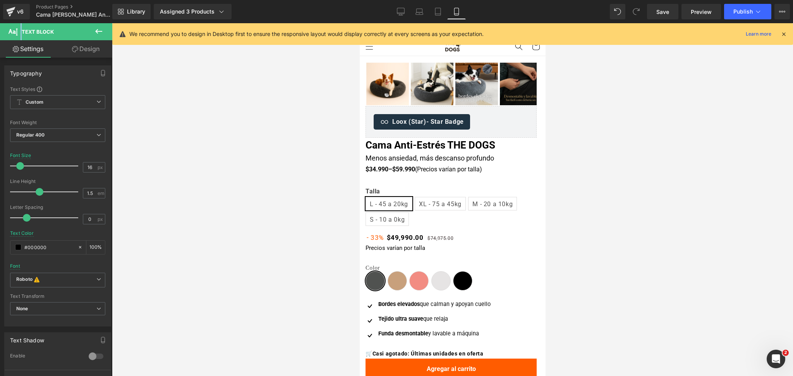
scroll to position [101, 0]
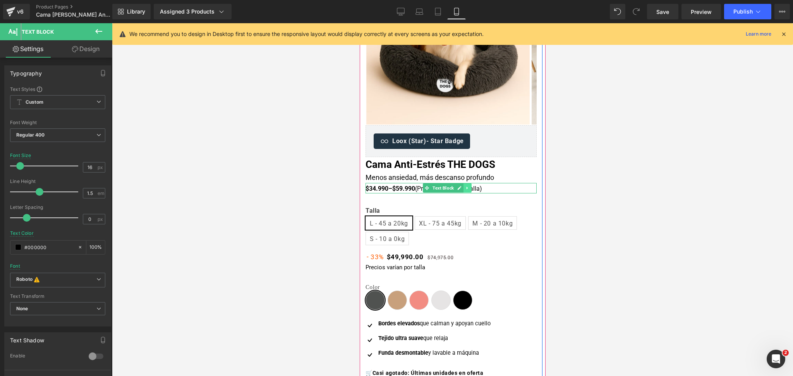
click at [465, 192] on link at bounding box center [467, 187] width 8 height 9
click at [468, 192] on link at bounding box center [471, 187] width 8 height 9
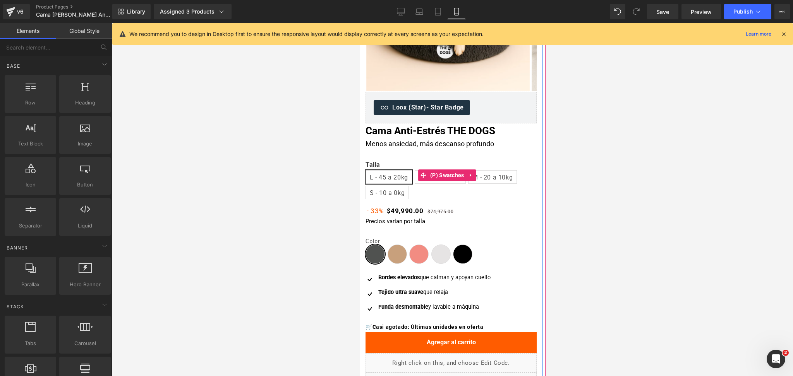
scroll to position [153, 0]
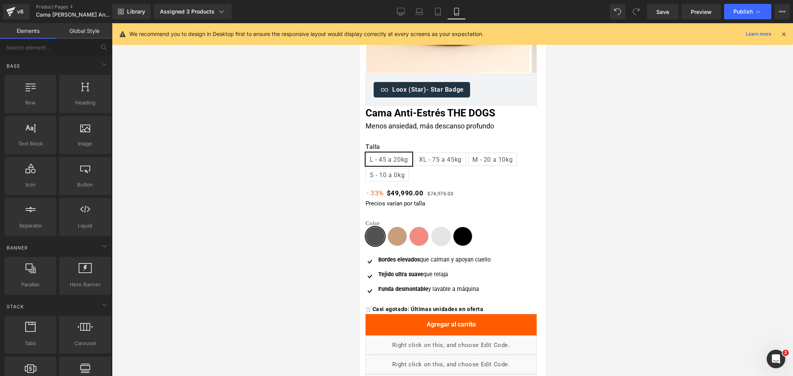
click at [603, 190] on div at bounding box center [452, 199] width 681 height 353
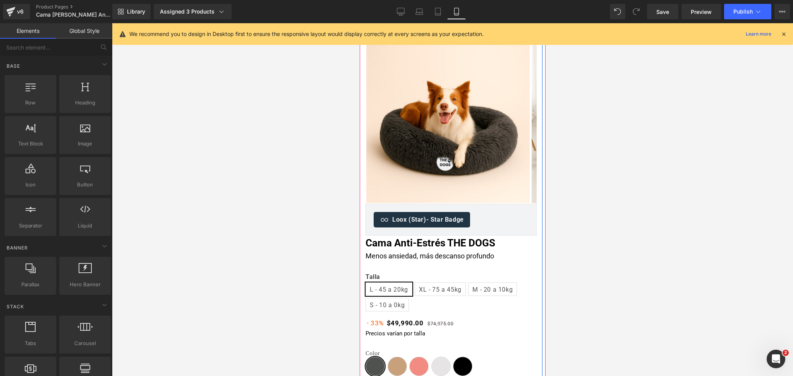
scroll to position [0, 0]
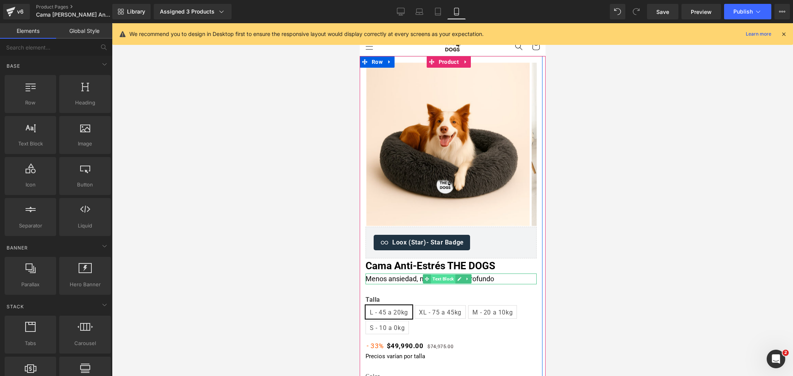
click at [437, 281] on span "Text Block" at bounding box center [442, 278] width 24 height 9
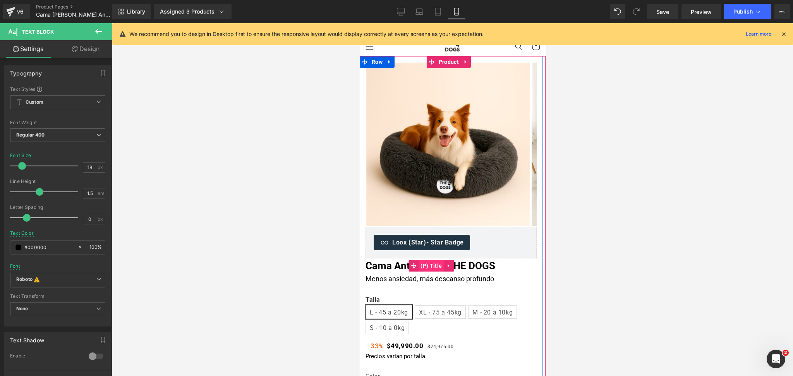
click at [435, 266] on span "(P) Title" at bounding box center [430, 266] width 25 height 12
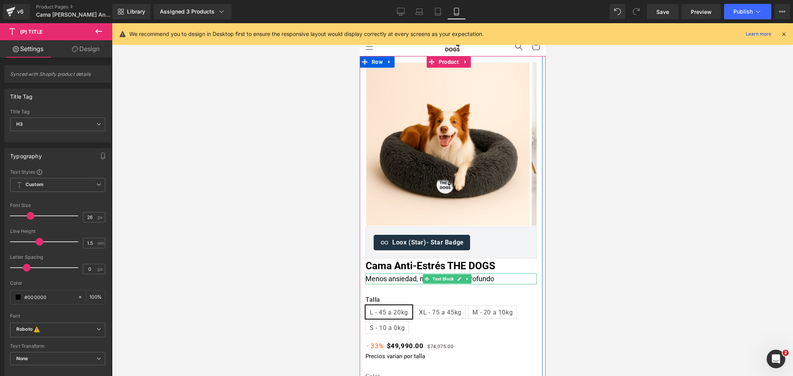
click at [442, 279] on span "Text Block" at bounding box center [442, 278] width 24 height 9
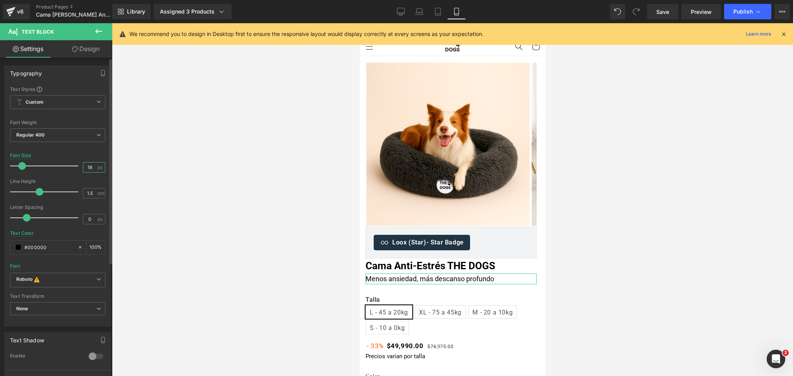
click at [92, 168] on input "18" at bounding box center [90, 168] width 14 height 10
type input "19"
click at [641, 166] on div at bounding box center [452, 199] width 681 height 353
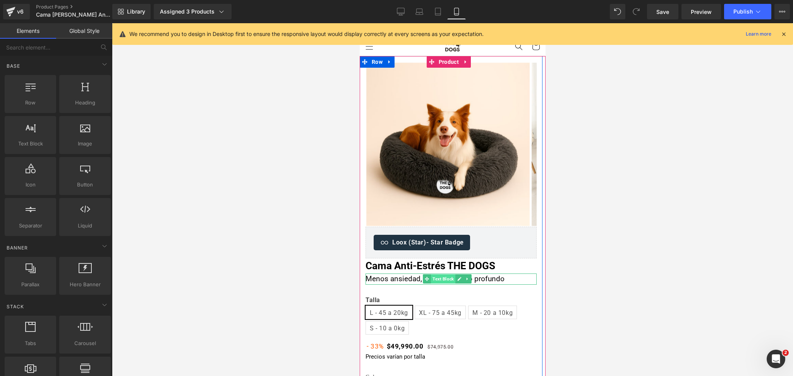
click at [441, 280] on span "Text Block" at bounding box center [442, 278] width 24 height 9
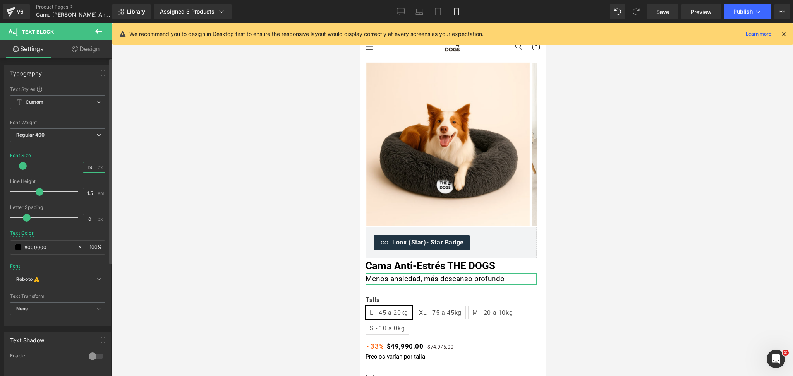
click at [86, 167] on input "19" at bounding box center [90, 168] width 14 height 10
type input "20"
click at [619, 146] on div at bounding box center [452, 199] width 681 height 353
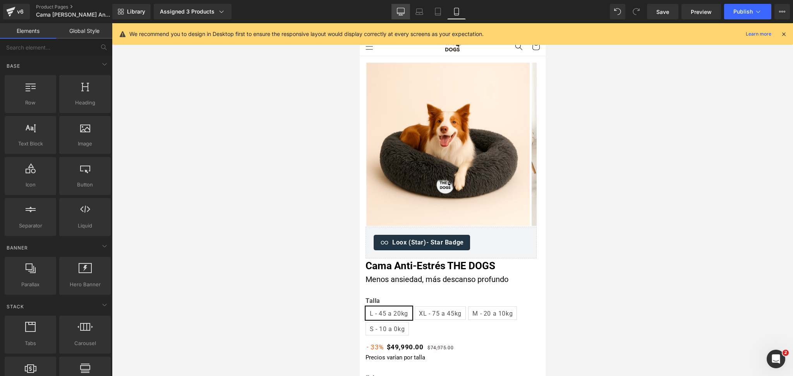
click at [409, 10] on link "Desktop" at bounding box center [400, 11] width 19 height 15
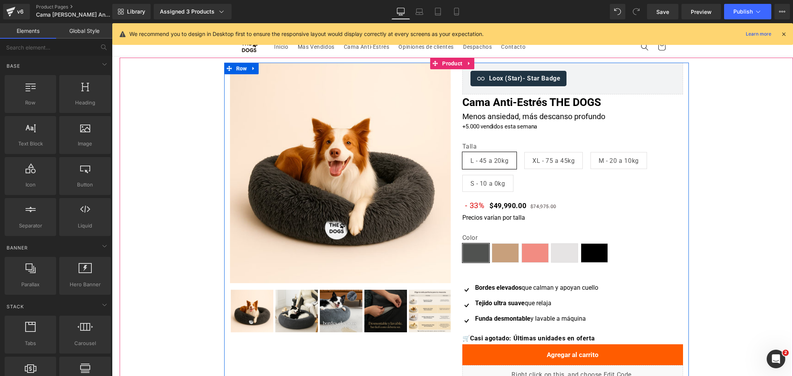
click at [535, 117] on p "Menos ansiedad, más descanso profundo" at bounding box center [572, 117] width 221 height 12
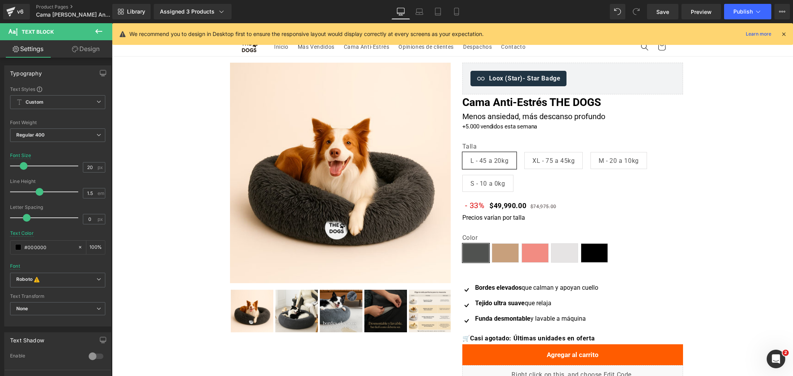
drag, startPoint x: 458, startPoint y: 12, endPoint x: 462, endPoint y: 20, distance: 9.4
click at [459, 12] on icon at bounding box center [457, 12] width 8 height 8
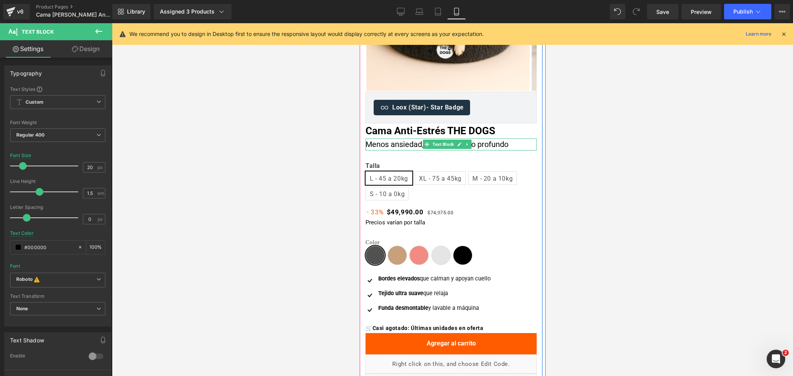
scroll to position [103, 0]
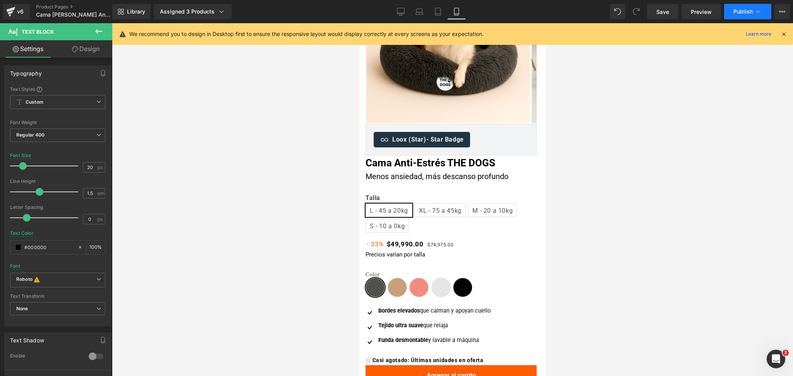
click at [742, 17] on button "Publish" at bounding box center [747, 11] width 47 height 15
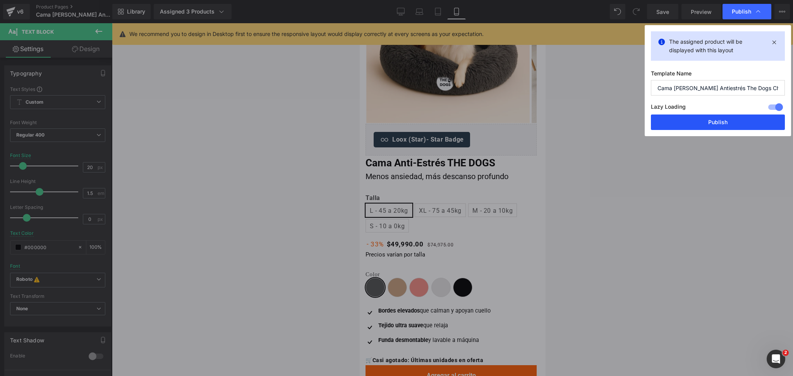
drag, startPoint x: 721, startPoint y: 121, endPoint x: 507, endPoint y: 2, distance: 245.0
click at [0, 0] on button "Publish" at bounding box center [0, 0] width 0 height 0
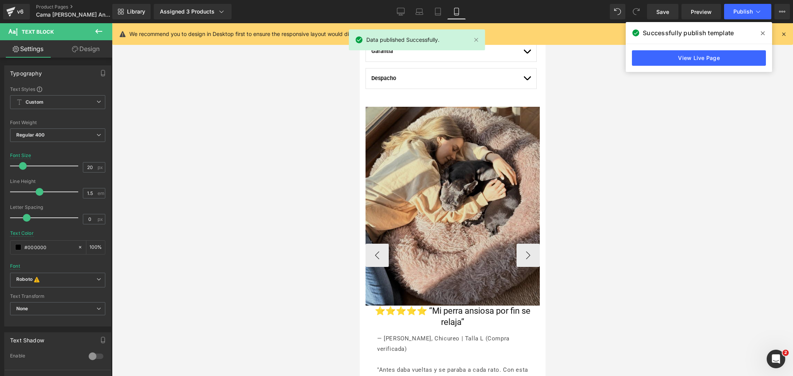
scroll to position [567, 0]
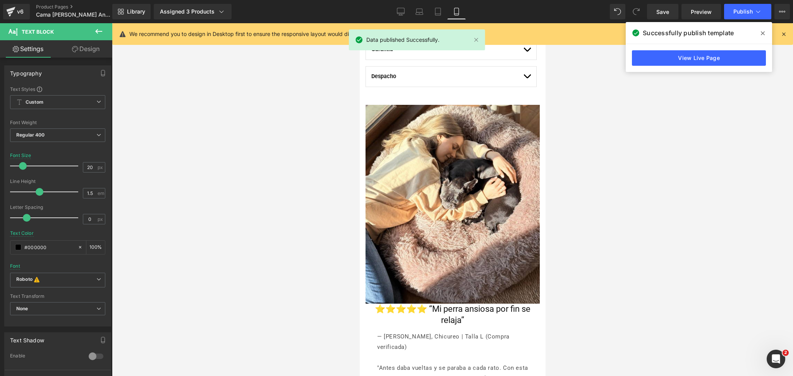
click at [0, 0] on span at bounding box center [0, 0] width 0 height 0
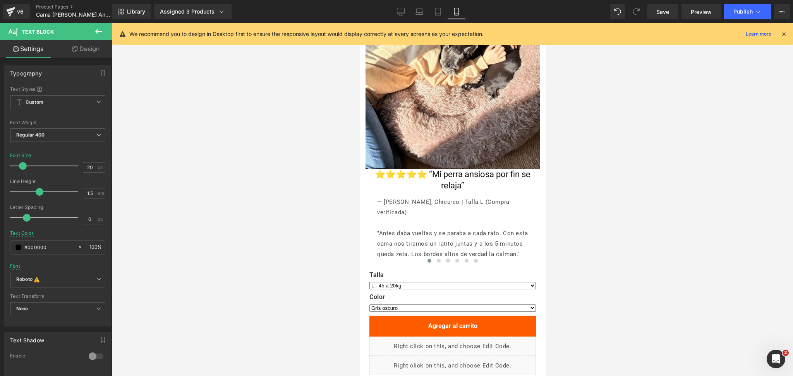
scroll to position [0, 0]
